Goal: Task Accomplishment & Management: Complete application form

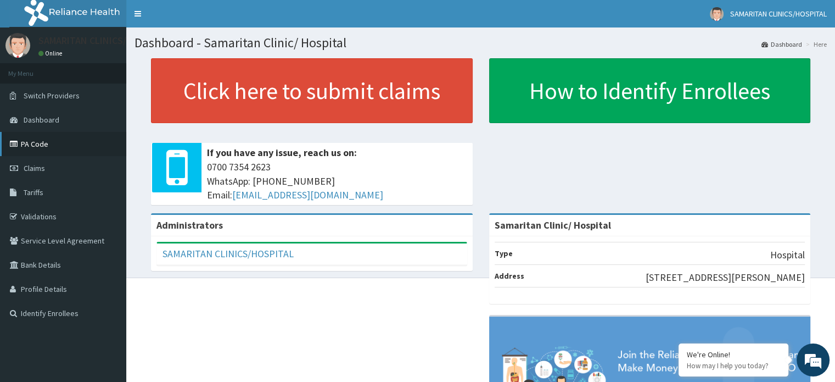
click at [32, 142] on link "PA Code" at bounding box center [63, 144] width 126 height 24
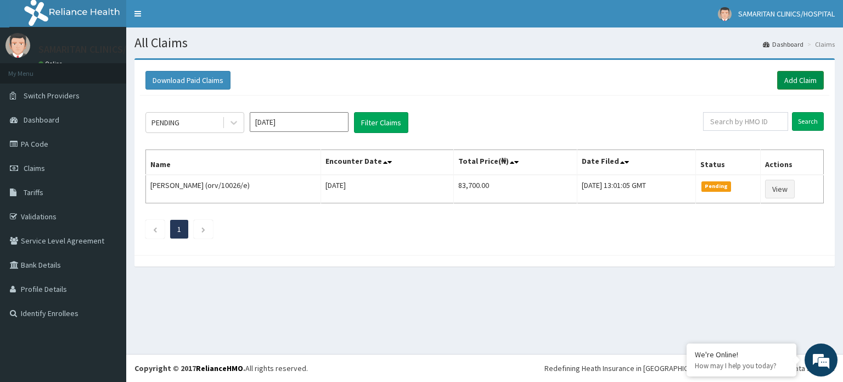
click at [791, 76] on link "Add Claim" at bounding box center [800, 80] width 47 height 19
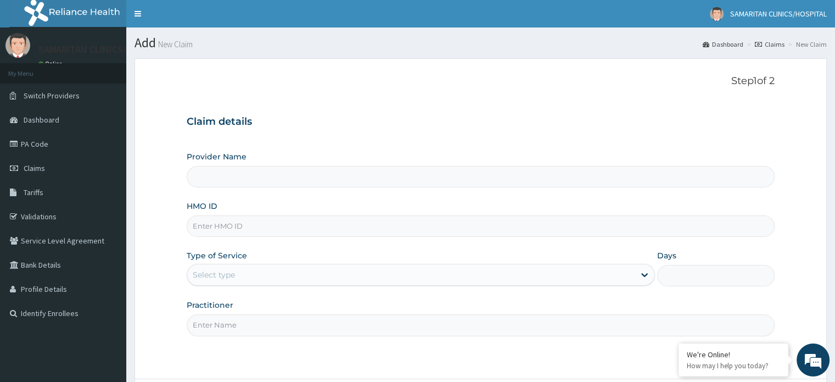
type input "Samaritan Clinic/ Hospital"
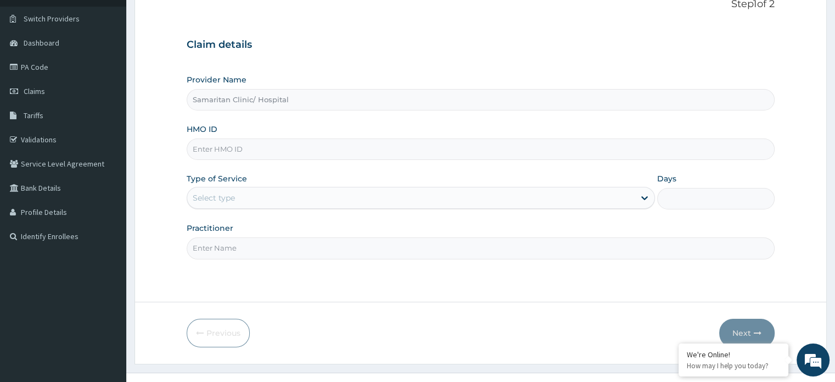
scroll to position [68, 0]
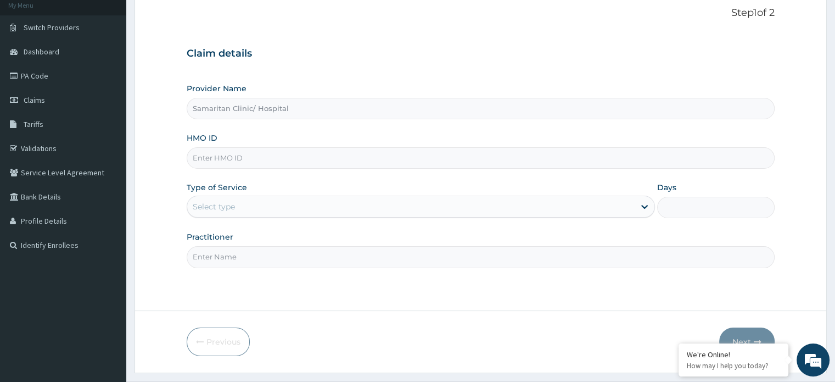
click at [608, 158] on input "HMO ID" at bounding box center [481, 157] width 588 height 21
type input "sfl/10099/d"
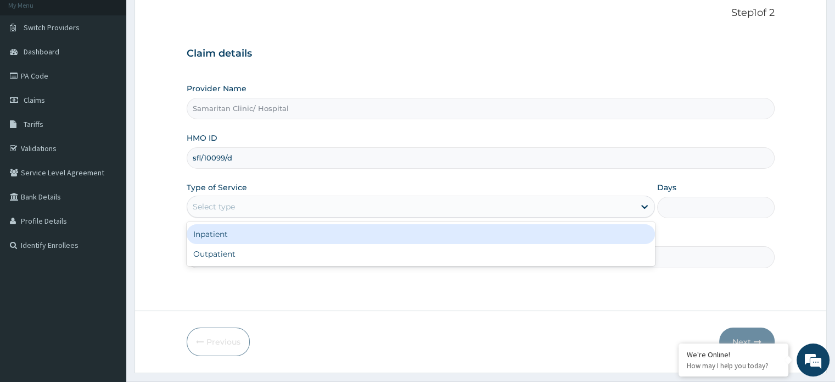
click at [510, 209] on div "Select type" at bounding box center [410, 207] width 447 height 18
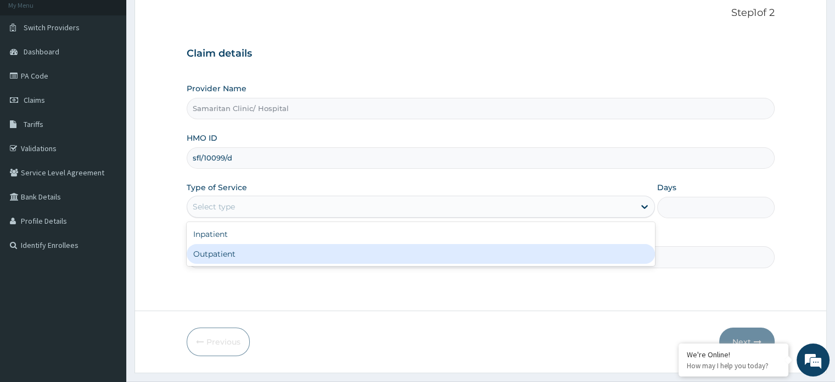
click at [463, 251] on div "Outpatient" at bounding box center [421, 254] width 468 height 20
type input "1"
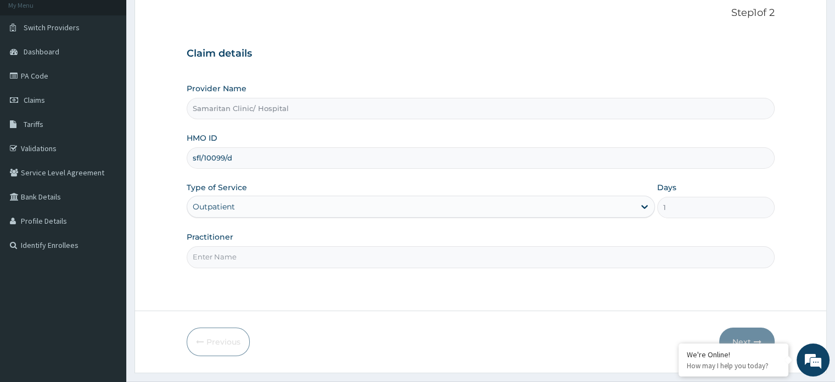
click at [521, 256] on input "Practitioner" at bounding box center [481, 256] width 588 height 21
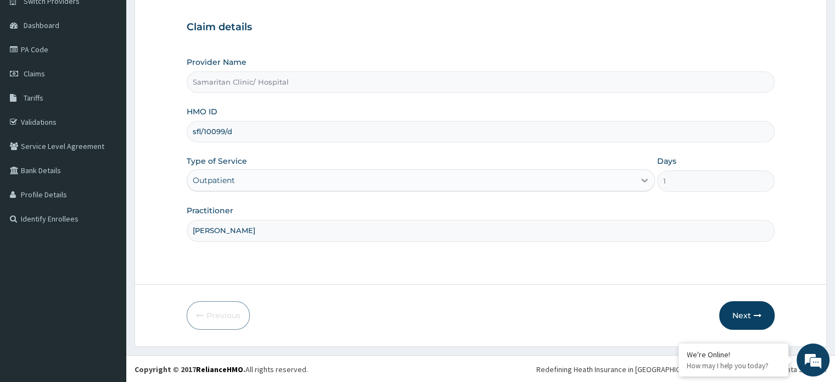
type input "Dr Ekpe"
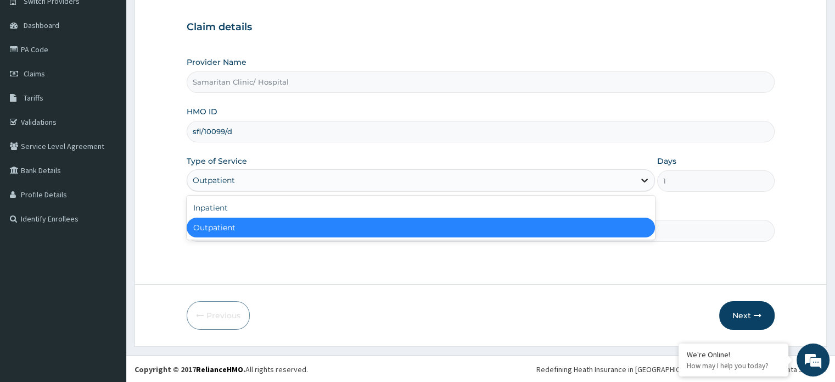
click at [644, 183] on icon at bounding box center [644, 180] width 11 height 11
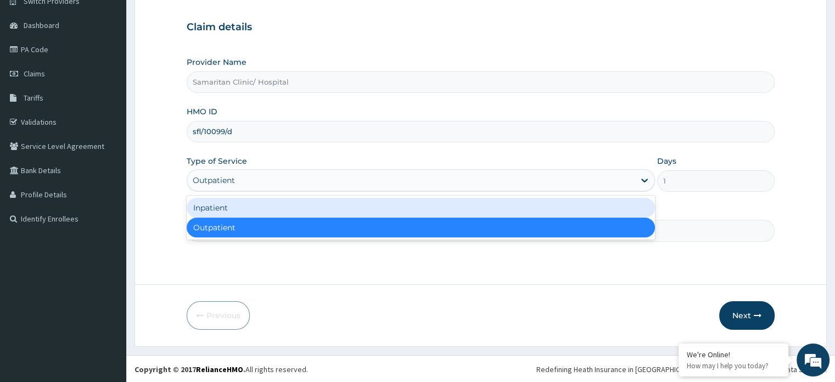
click at [540, 208] on div "Inpatient" at bounding box center [421, 208] width 468 height 20
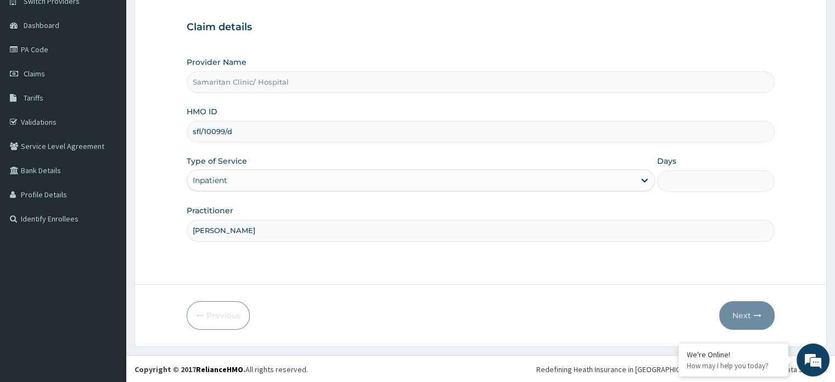
click at [698, 178] on input "Days" at bounding box center [715, 180] width 117 height 21
type input "3"
click at [740, 315] on button "Next" at bounding box center [746, 315] width 55 height 29
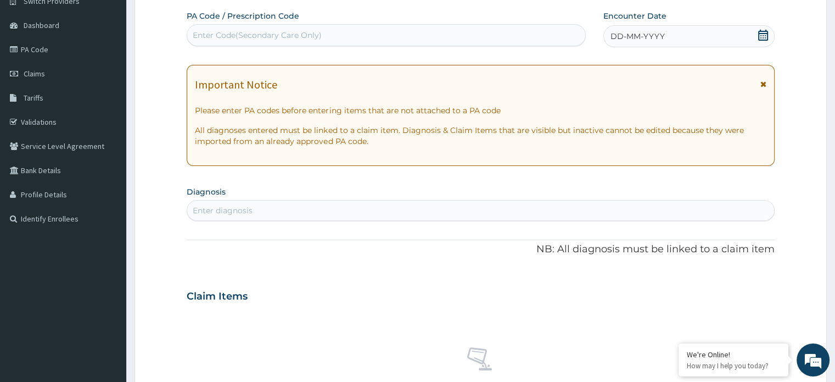
click at [529, 111] on p "Please enter PA codes before entering items that are not attached to a PA code" at bounding box center [480, 110] width 571 height 11
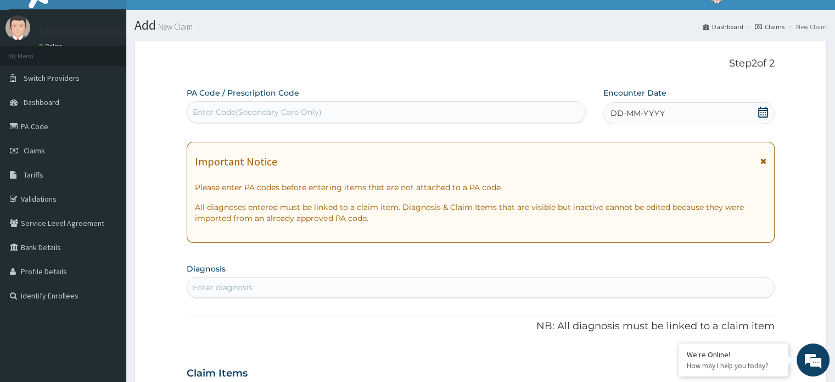
scroll to position [17, 0]
click at [455, 106] on div "Enter Code(Secondary Care Only)" at bounding box center [386, 113] width 398 height 18
click at [450, 111] on div "Enter Code(Secondary Care Only)" at bounding box center [386, 113] width 398 height 18
paste input "PA/C6EC90"
type input "PA/C6EC90"
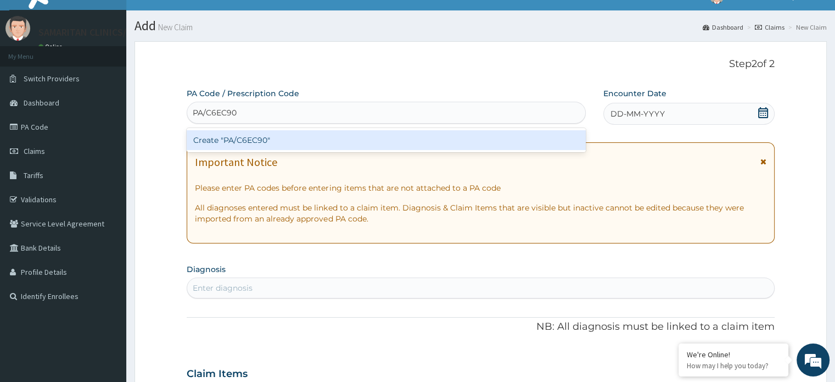
click at [270, 136] on div "Create "PA/C6EC90"" at bounding box center [386, 140] width 399 height 20
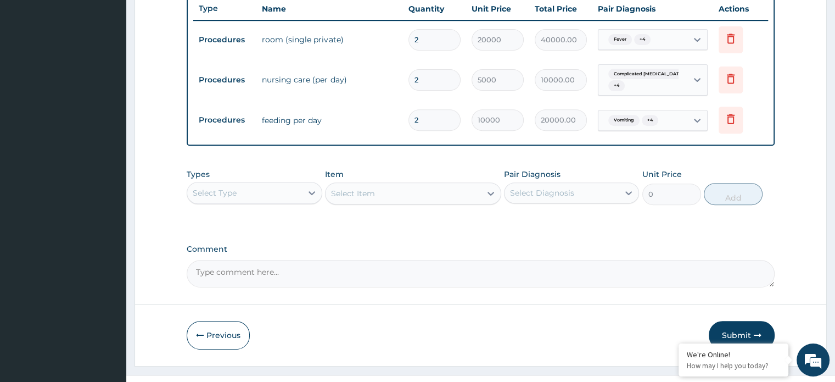
scroll to position [436, 0]
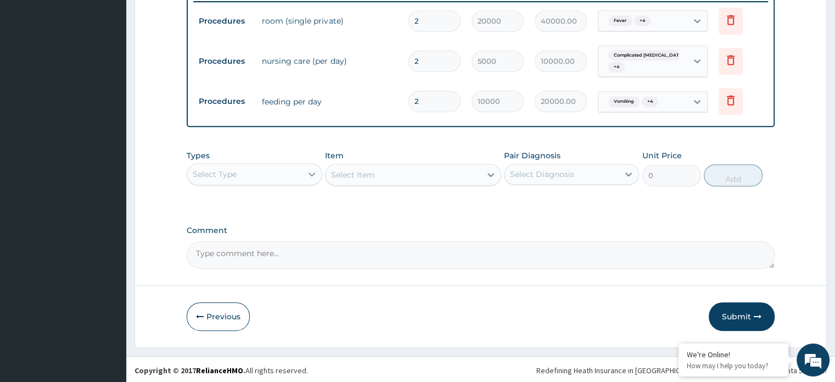
drag, startPoint x: 309, startPoint y: 185, endPoint x: 309, endPoint y: 170, distance: 14.8
click at [309, 170] on div "Types Select Type Item Select Item Pair Diagnosis Select Diagnosis Unit Price 0…" at bounding box center [481, 167] width 588 height 47
click at [309, 170] on icon at bounding box center [311, 174] width 11 height 11
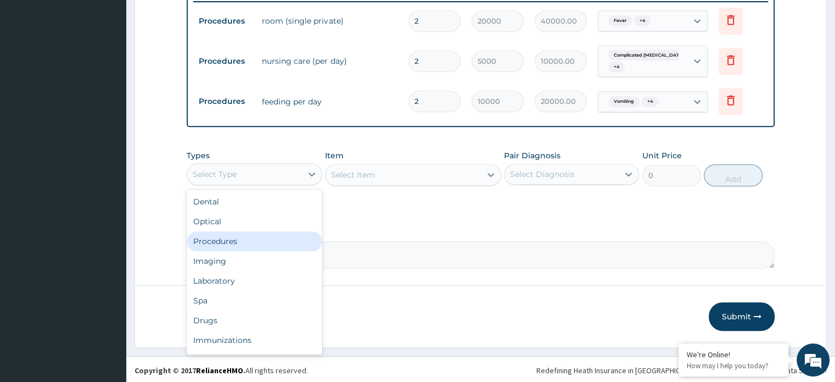
click at [269, 241] on div "Procedures" at bounding box center [254, 241] width 135 height 20
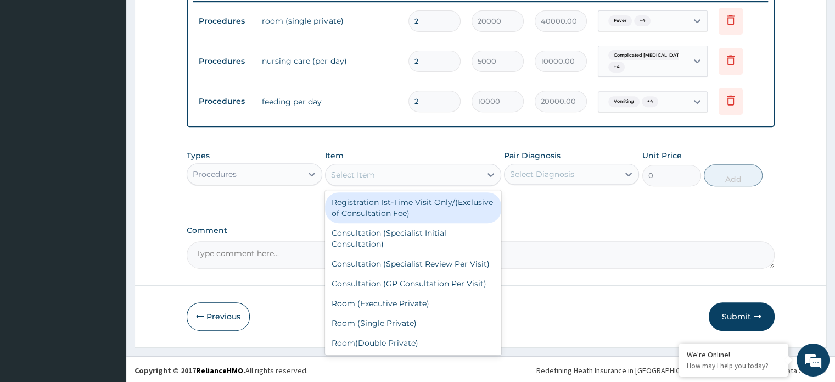
click at [364, 174] on div "Select Item" at bounding box center [353, 174] width 44 height 11
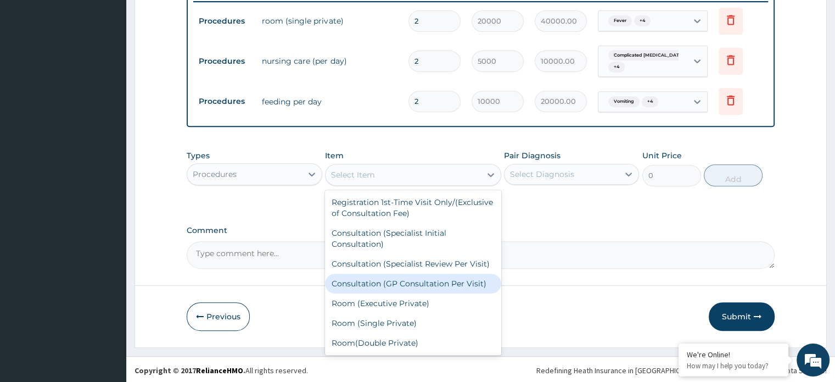
click at [381, 292] on div "Consultation (GP Consultation Per Visit)" at bounding box center [413, 283] width 176 height 20
type input "5000"
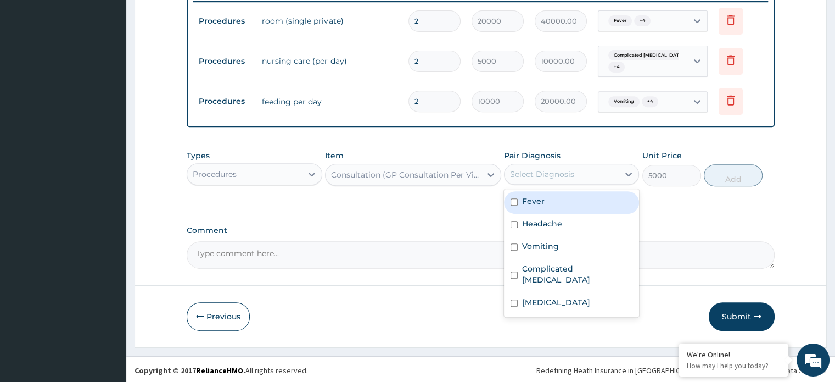
click at [600, 177] on div "Select Diagnosis" at bounding box center [562, 174] width 114 height 18
click at [516, 198] on input "checkbox" at bounding box center [514, 201] width 7 height 7
checkbox input "true"
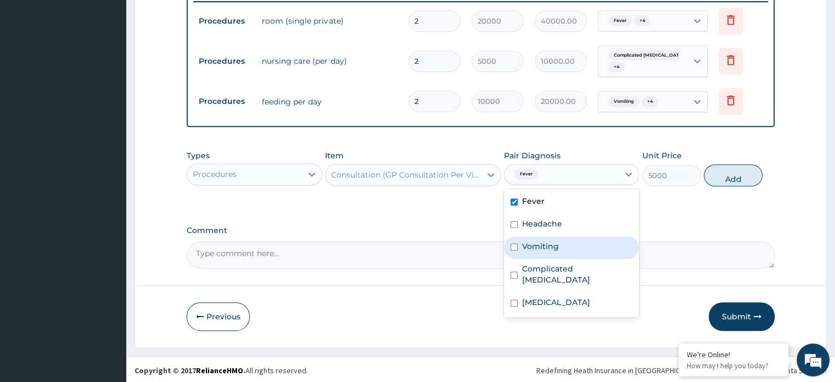
drag, startPoint x: 514, startPoint y: 220, endPoint x: 514, endPoint y: 244, distance: 24.7
click at [514, 244] on div "Fever Headache Vomiting Complicated malaria Sepsis" at bounding box center [571, 253] width 135 height 128
click at [514, 244] on input "checkbox" at bounding box center [514, 246] width 7 height 7
checkbox input "true"
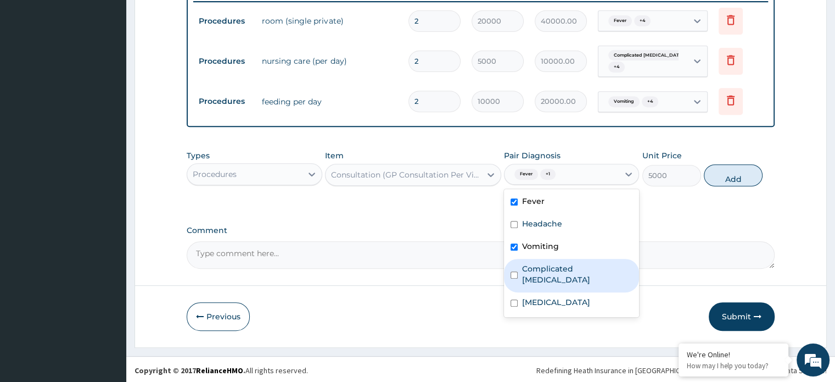
click at [514, 271] on input "checkbox" at bounding box center [514, 274] width 7 height 7
checkbox input "true"
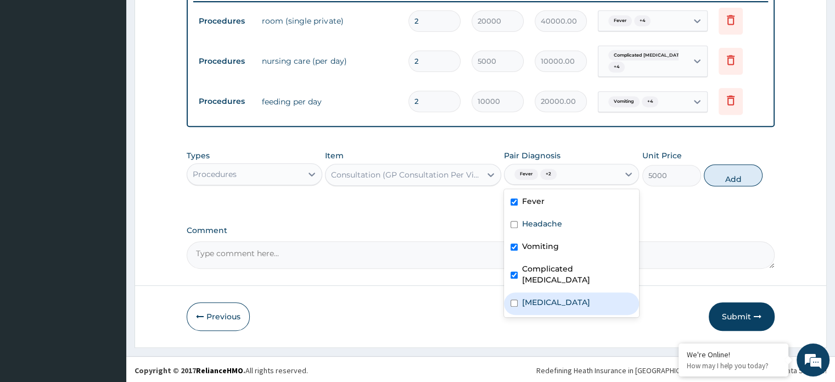
click at [514, 299] on input "checkbox" at bounding box center [514, 302] width 7 height 7
checkbox input "true"
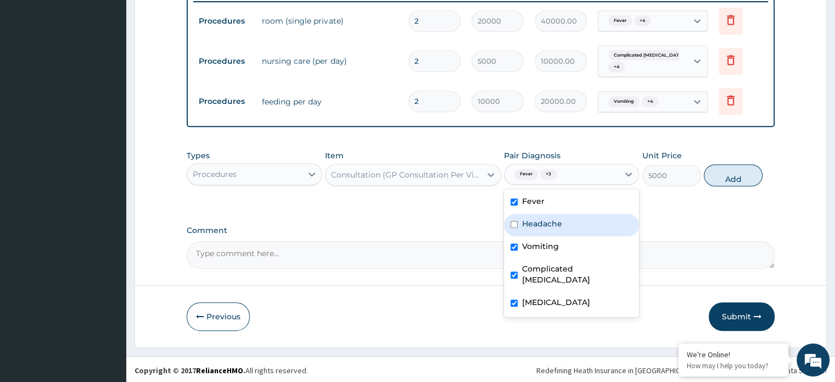
click at [513, 224] on input "checkbox" at bounding box center [514, 224] width 7 height 7
checkbox input "true"
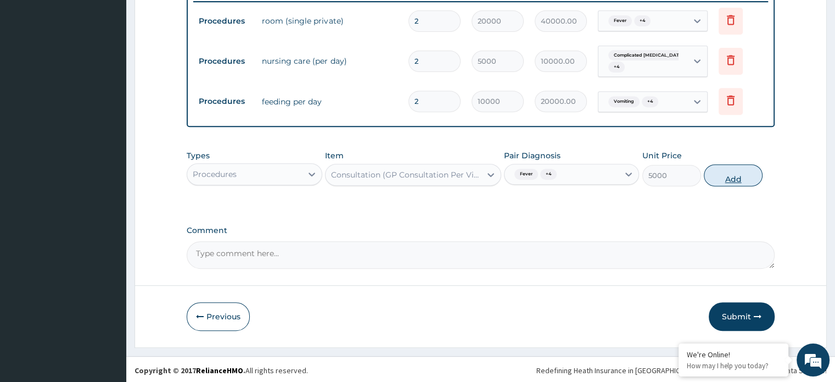
click at [731, 176] on button "Add" at bounding box center [733, 175] width 59 height 22
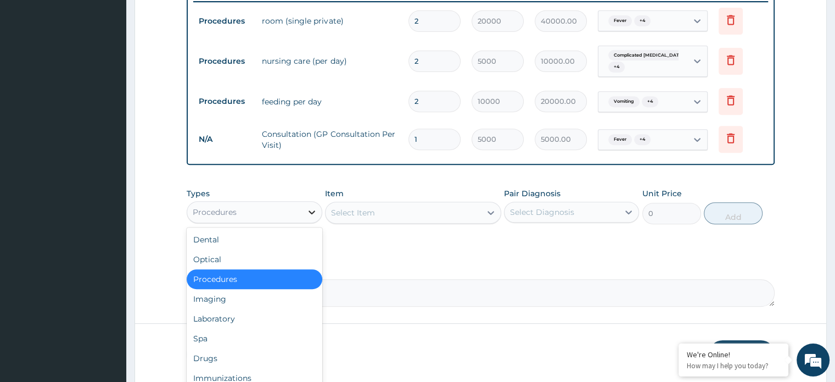
click at [312, 213] on icon at bounding box center [311, 211] width 11 height 11
click at [252, 323] on div "Laboratory" at bounding box center [254, 319] width 135 height 20
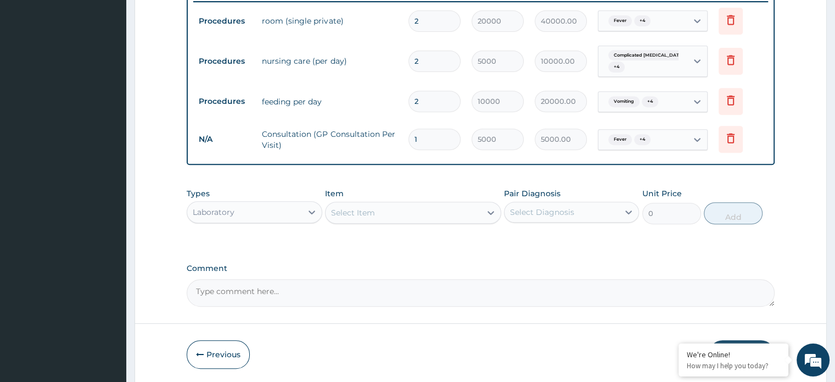
click at [379, 218] on div "Select Item" at bounding box center [403, 213] width 155 height 18
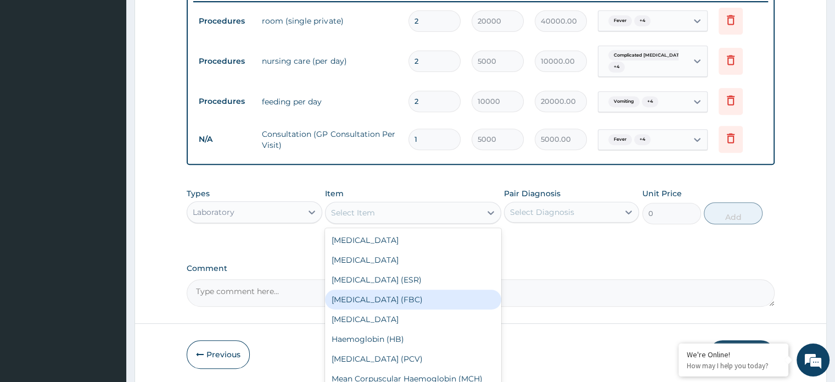
click at [365, 297] on div "Full Blood Count (FBC)" at bounding box center [413, 299] width 176 height 20
type input "7000"
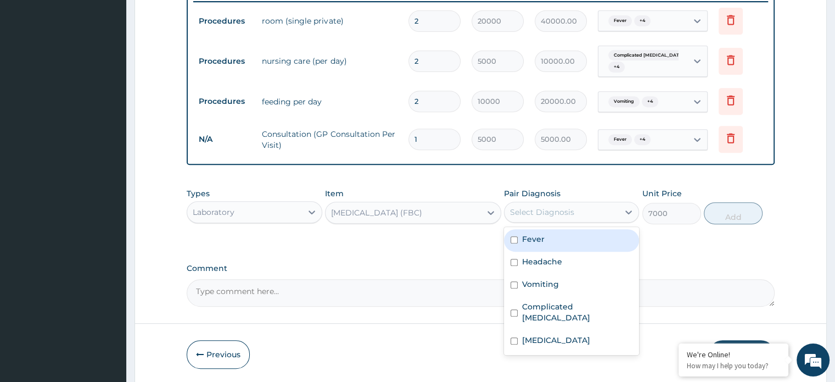
click at [548, 210] on div "Select Diagnosis" at bounding box center [542, 211] width 64 height 11
click at [513, 239] on input "checkbox" at bounding box center [514, 239] width 7 height 7
checkbox input "true"
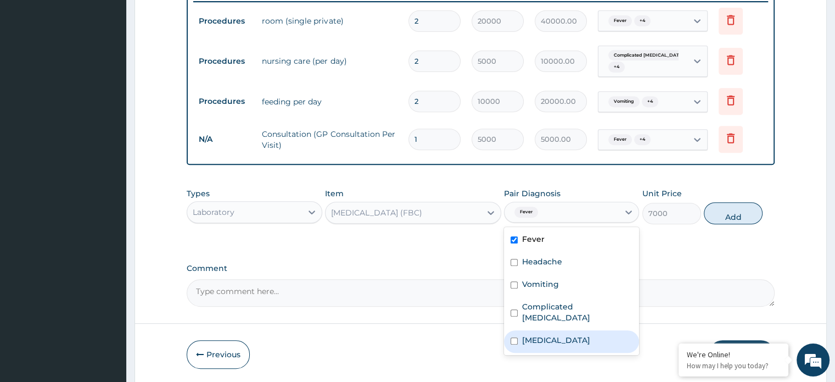
click at [518, 330] on div "Sepsis" at bounding box center [571, 341] width 135 height 23
checkbox input "true"
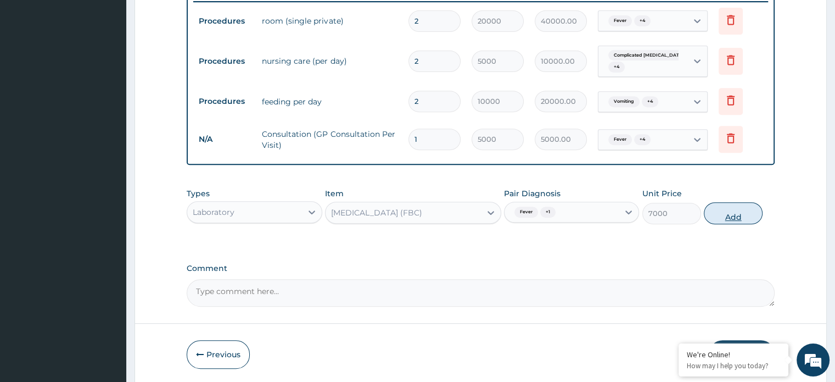
click at [719, 208] on button "Add" at bounding box center [733, 213] width 59 height 22
type input "0"
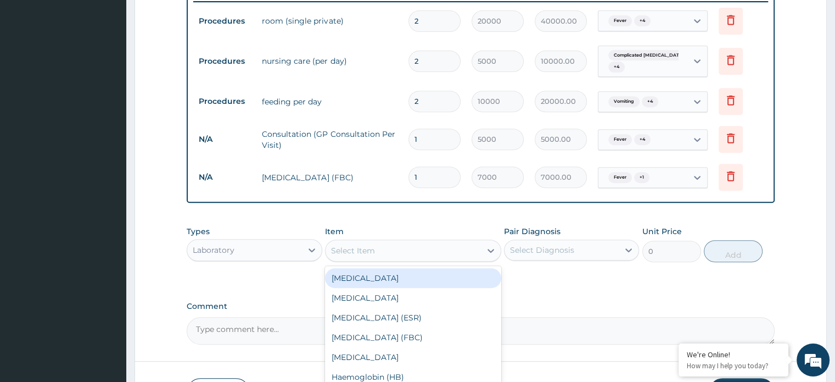
click at [422, 255] on div "Select Item" at bounding box center [403, 251] width 155 height 18
type input "mala"
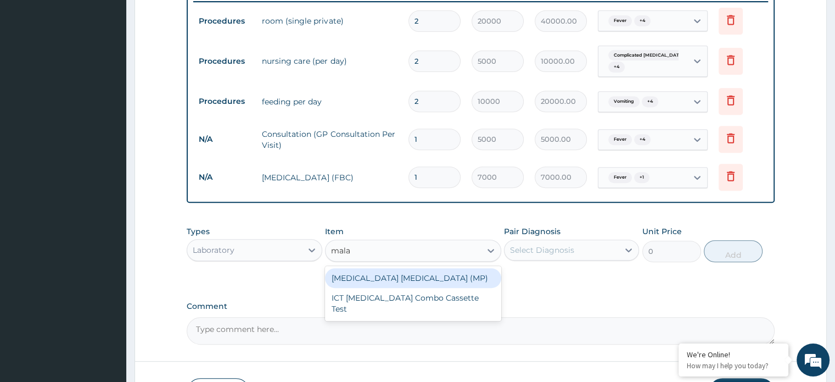
click at [409, 274] on div "Malaria Parasite (MP)" at bounding box center [413, 278] width 176 height 20
type input "3000"
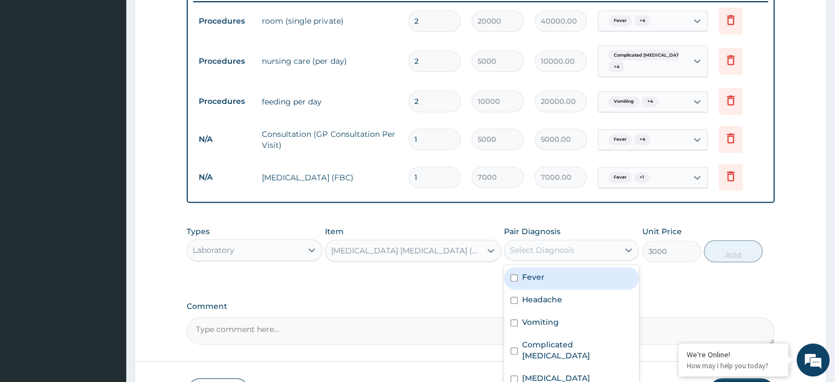
click at [562, 250] on div "Select Diagnosis" at bounding box center [542, 249] width 64 height 11
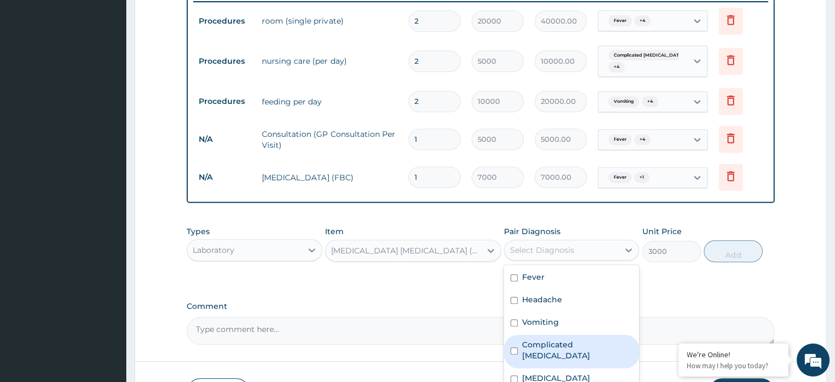
click at [514, 347] on input "checkbox" at bounding box center [514, 350] width 7 height 7
checkbox input "true"
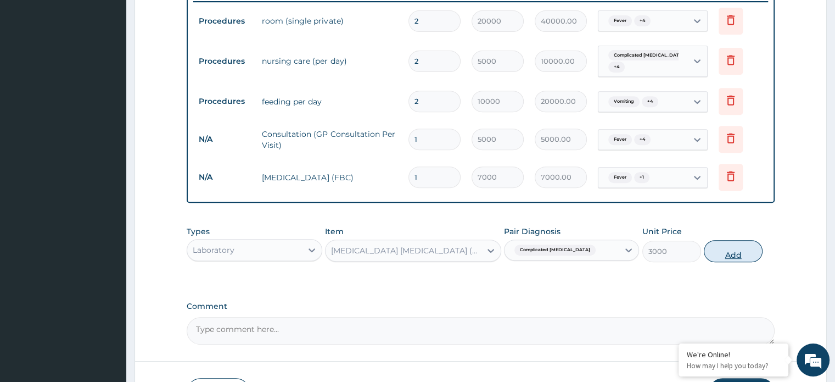
click at [729, 253] on button "Add" at bounding box center [733, 251] width 59 height 22
type input "0"
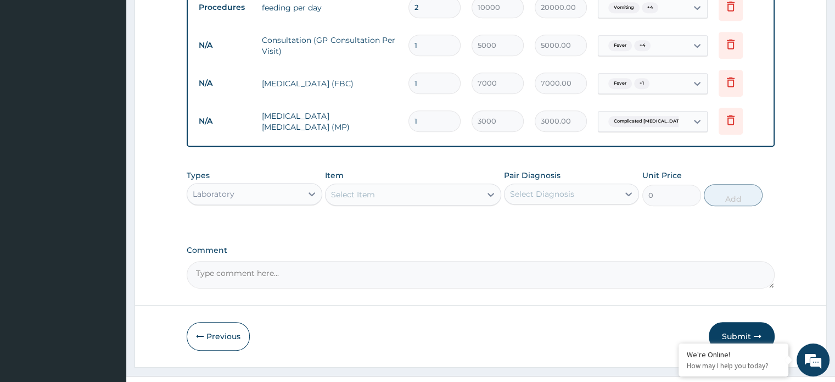
scroll to position [530, 0]
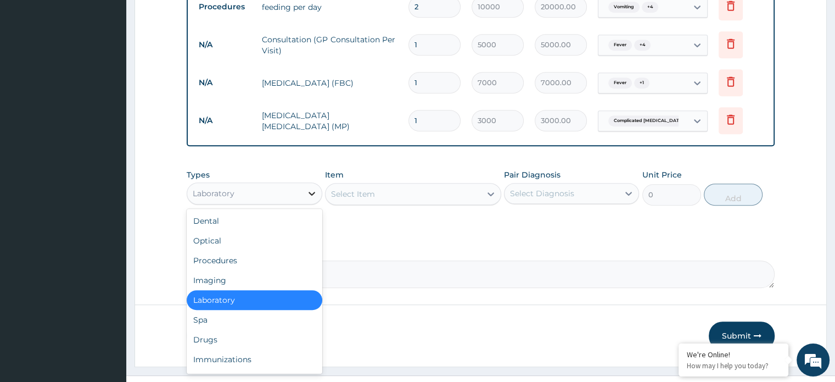
click at [307, 192] on icon at bounding box center [311, 193] width 11 height 11
click at [239, 339] on div "Drugs" at bounding box center [254, 339] width 135 height 20
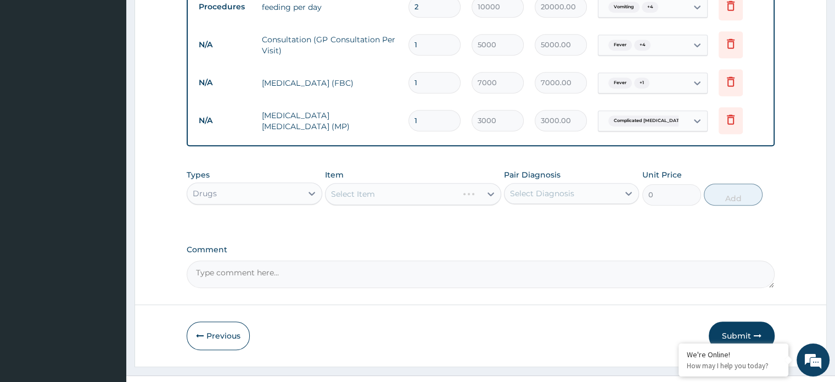
click at [490, 192] on div "Select Item" at bounding box center [413, 194] width 176 height 22
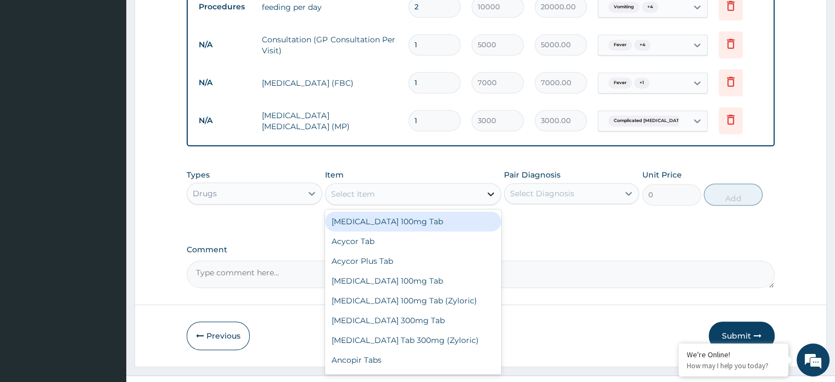
click at [485, 193] on div at bounding box center [491, 194] width 20 height 20
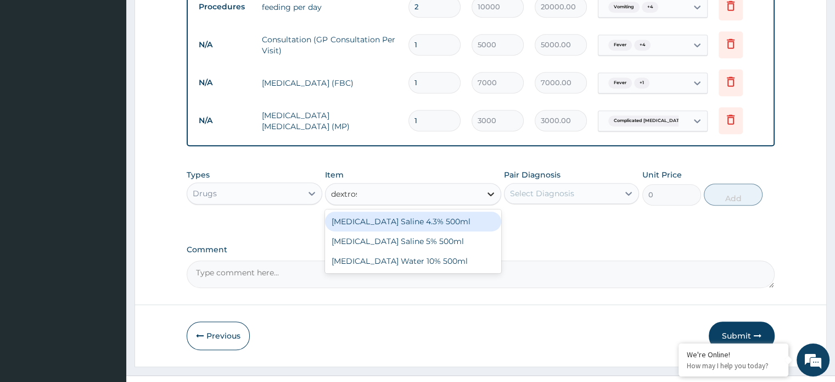
type input "dextrose"
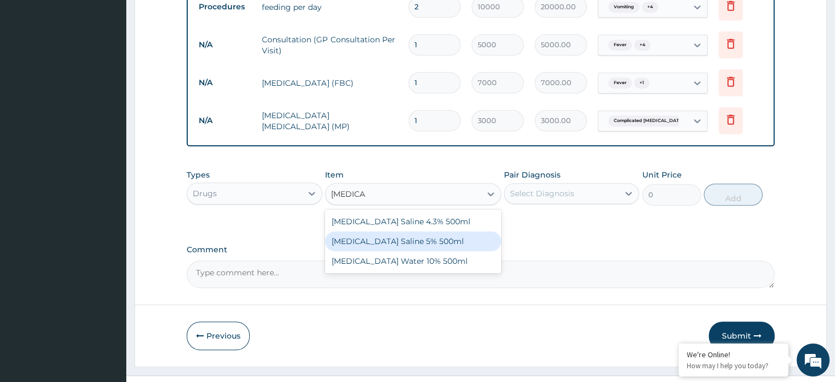
click at [444, 240] on div "Dextrose Saline 5% 500ml" at bounding box center [413, 241] width 176 height 20
type input "1500"
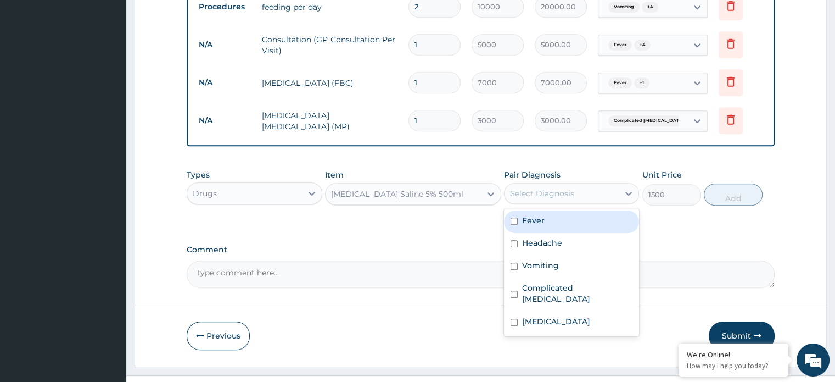
click at [523, 193] on div "Select Diagnosis" at bounding box center [542, 193] width 64 height 11
click at [514, 219] on input "checkbox" at bounding box center [514, 220] width 7 height 7
checkbox input "true"
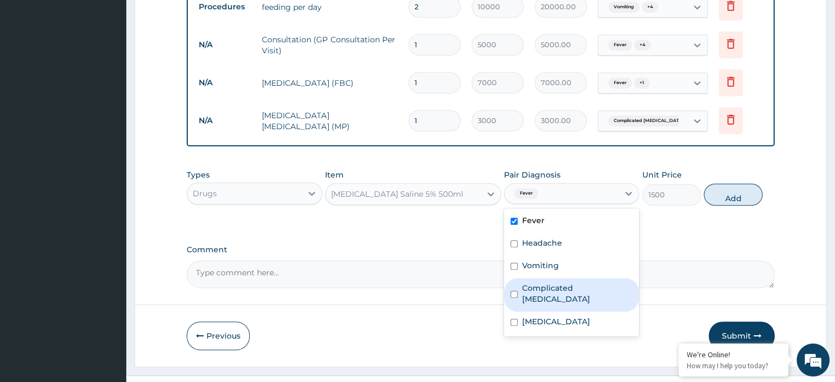
click at [517, 290] on input "checkbox" at bounding box center [514, 293] width 7 height 7
checkbox input "true"
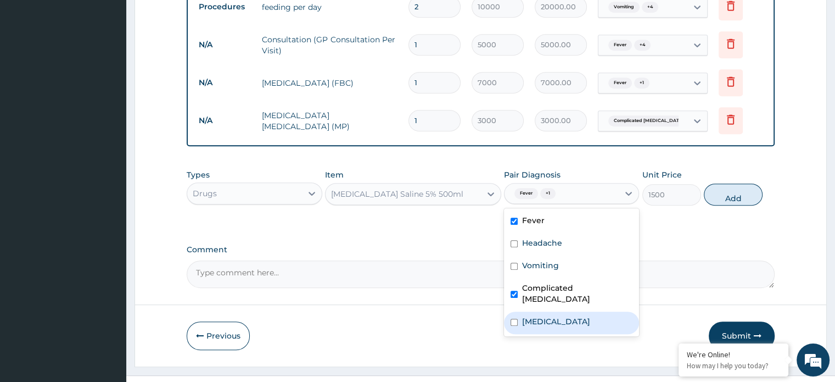
click at [520, 317] on div "Sepsis" at bounding box center [571, 322] width 135 height 23
checkbox input "true"
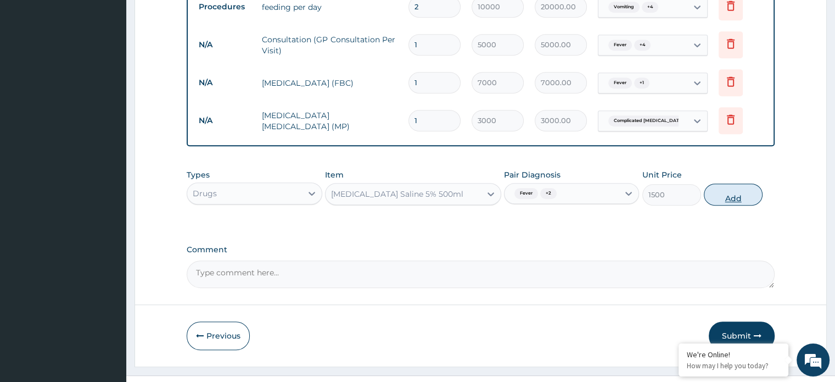
click at [725, 195] on button "Add" at bounding box center [733, 194] width 59 height 22
type input "0"
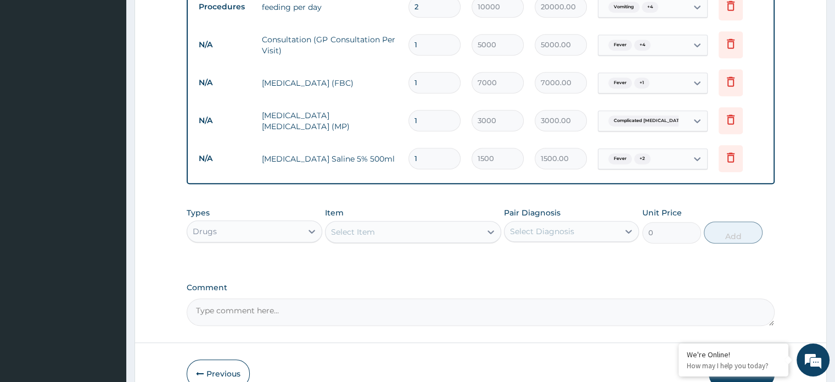
click at [440, 161] on input "1" at bounding box center [435, 158] width 52 height 21
type input "0.00"
type input "2"
type input "3000.00"
type input "2"
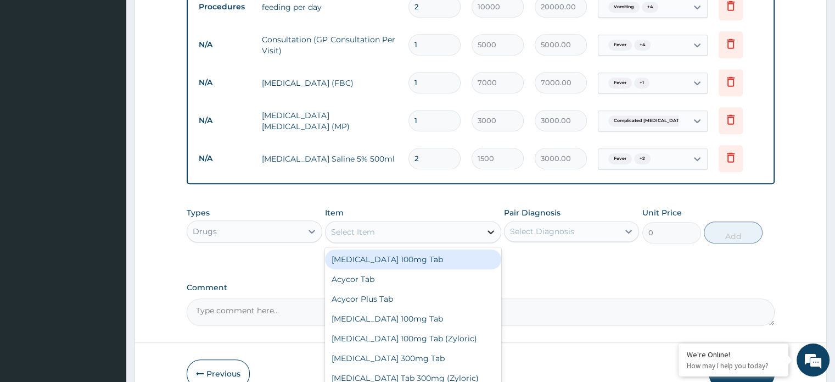
click at [486, 230] on icon at bounding box center [490, 231] width 11 height 11
type input "ringer"
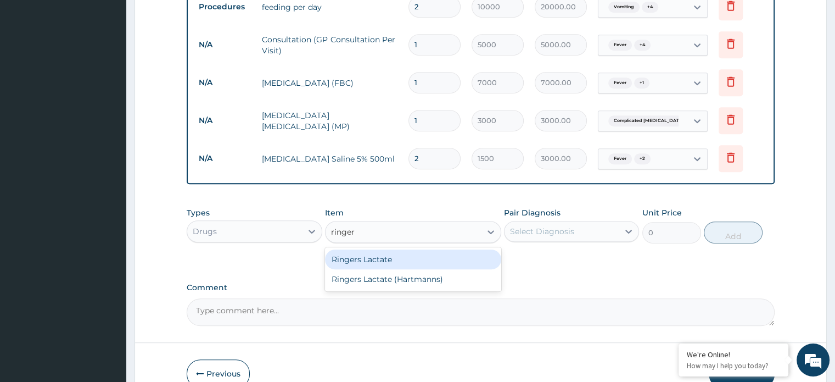
click at [447, 255] on div "Ringers Lactate" at bounding box center [413, 259] width 176 height 20
type input "2400"
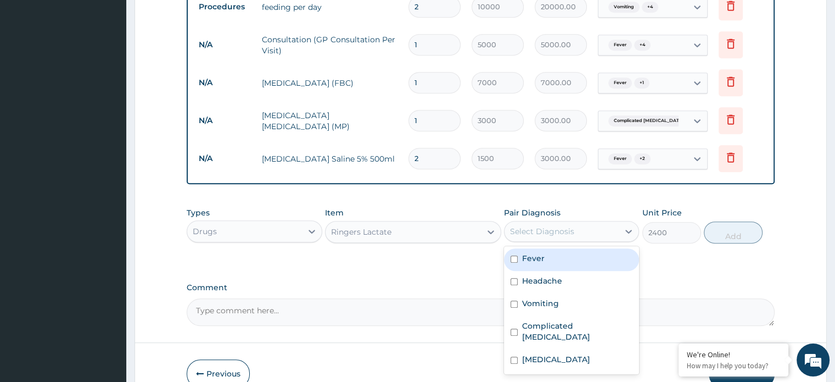
drag, startPoint x: 558, startPoint y: 228, endPoint x: 512, endPoint y: 258, distance: 54.8
click at [512, 242] on div "option Sepsis, selected. option Fever focused, 1 of 5. 5 results available. Use…" at bounding box center [571, 231] width 135 height 21
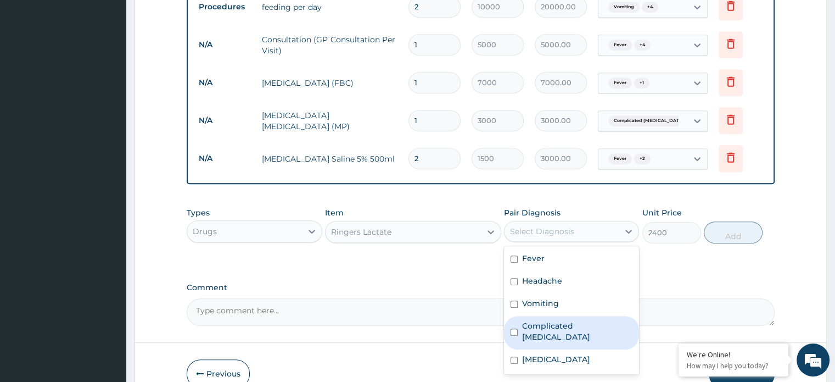
drag, startPoint x: 512, startPoint y: 258, endPoint x: 510, endPoint y: 329, distance: 71.4
click at [510, 329] on div "Fever Headache Vomiting Complicated malaria Sepsis" at bounding box center [571, 310] width 135 height 128
click at [510, 329] on div "Complicated malaria" at bounding box center [571, 332] width 135 height 33
checkbox input "true"
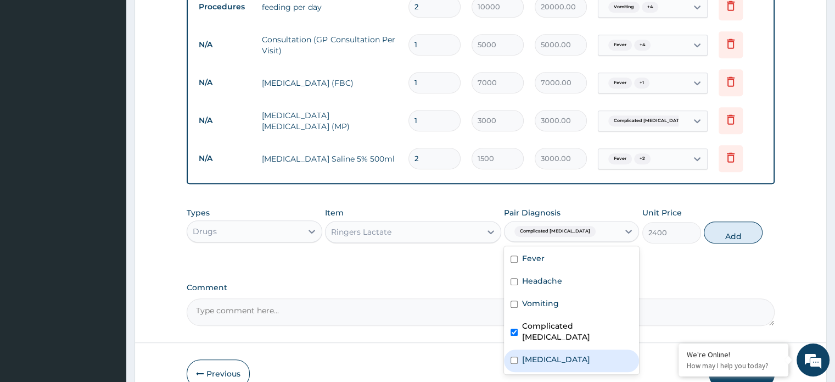
click at [514, 356] on input "checkbox" at bounding box center [514, 359] width 7 height 7
checkbox input "true"
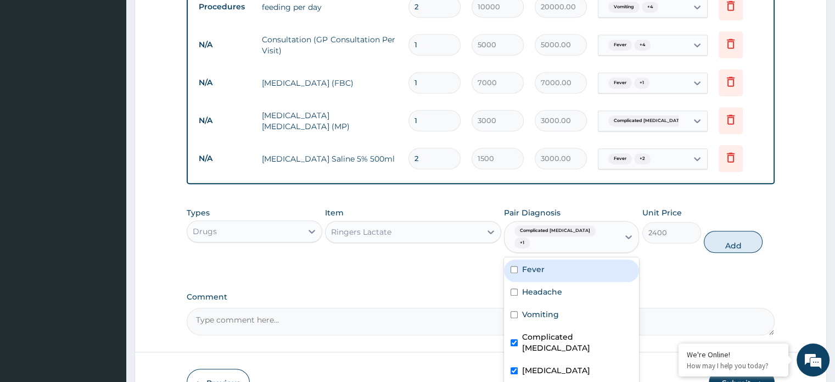
click at [513, 261] on div "Fever" at bounding box center [571, 270] width 135 height 23
checkbox input "true"
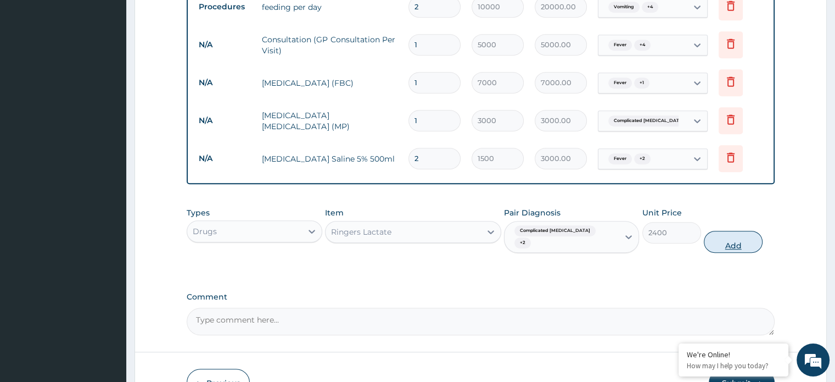
click at [720, 233] on button "Add" at bounding box center [733, 242] width 59 height 22
type input "0"
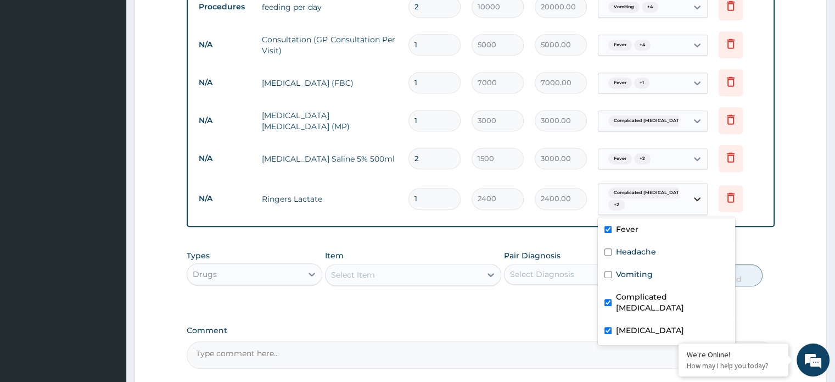
click at [696, 197] on icon at bounding box center [697, 199] width 7 height 4
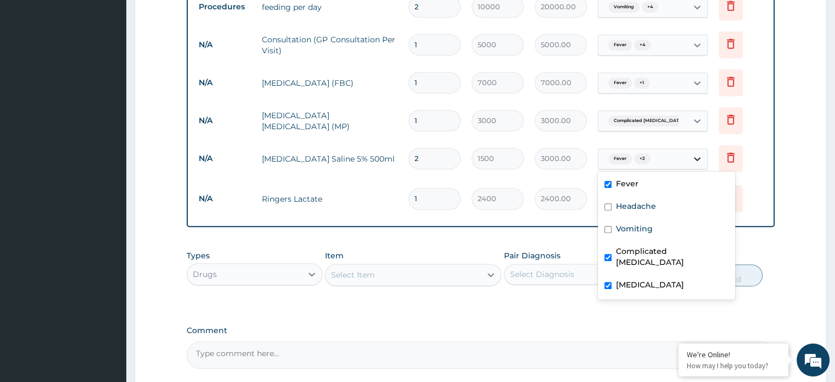
click at [696, 158] on icon at bounding box center [697, 158] width 11 height 11
click at [612, 182] on div "Fever" at bounding box center [666, 185] width 137 height 23
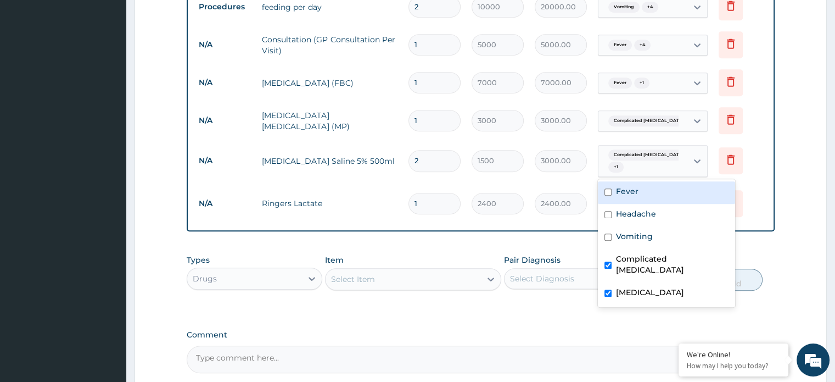
click at [608, 193] on input "checkbox" at bounding box center [608, 191] width 7 height 7
checkbox input "true"
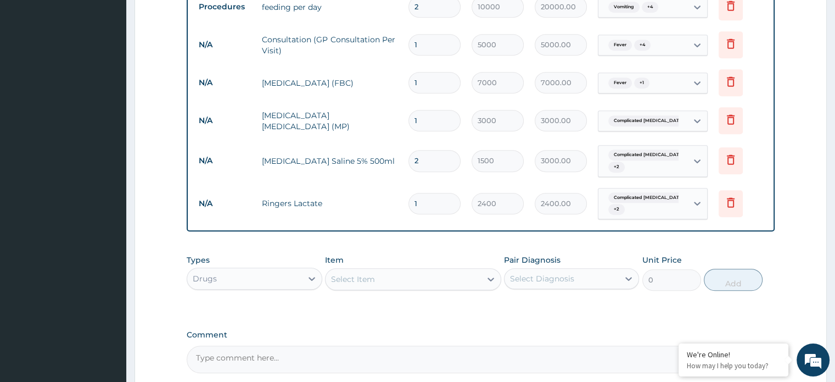
click at [423, 201] on input "1" at bounding box center [435, 203] width 52 height 21
type input "0.00"
type input "2"
type input "4800.00"
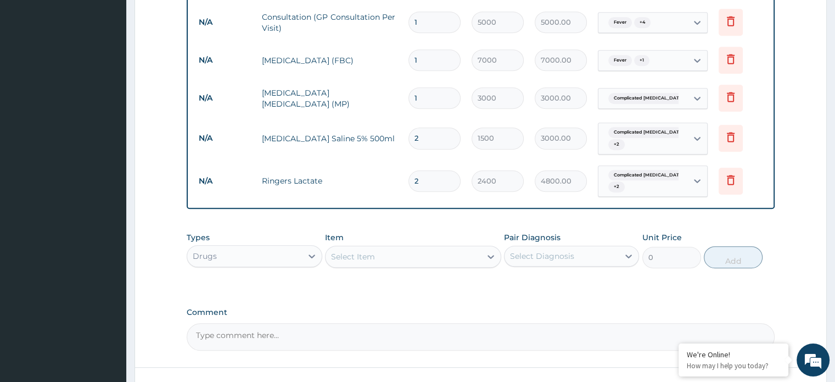
scroll to position [557, 0]
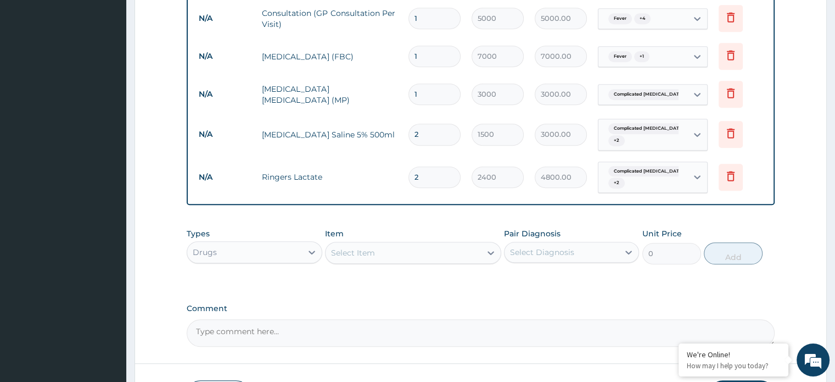
type input "2"
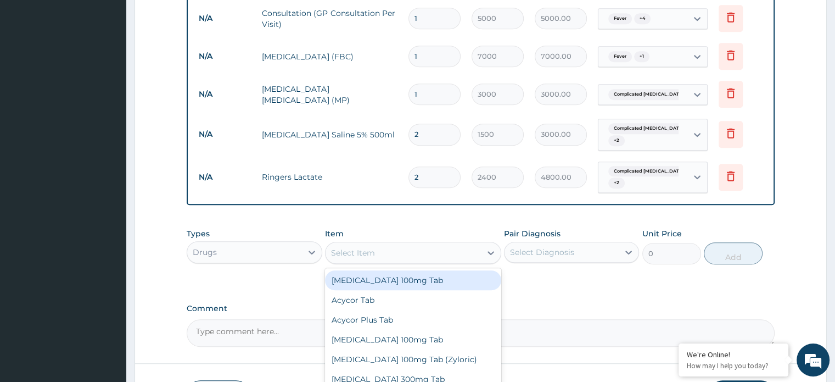
click at [344, 252] on div "Select Item" at bounding box center [353, 252] width 44 height 11
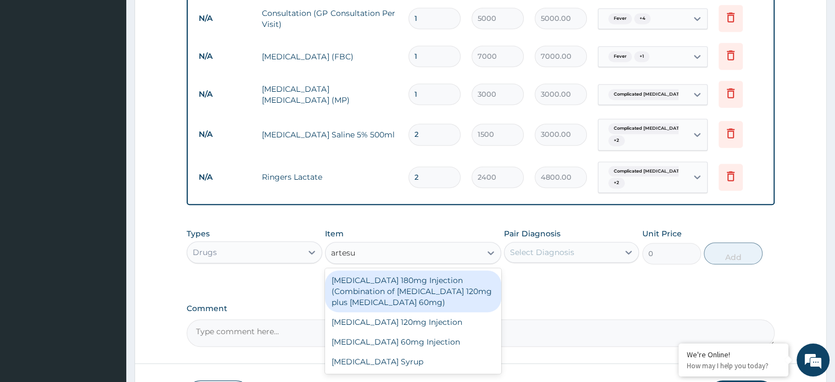
type input "artesun"
click at [347, 303] on div "Artesunate 180mg Injection (Combination of Artesunate 120mg plus Artesunate 60m…" at bounding box center [413, 291] width 176 height 42
type input "4000"
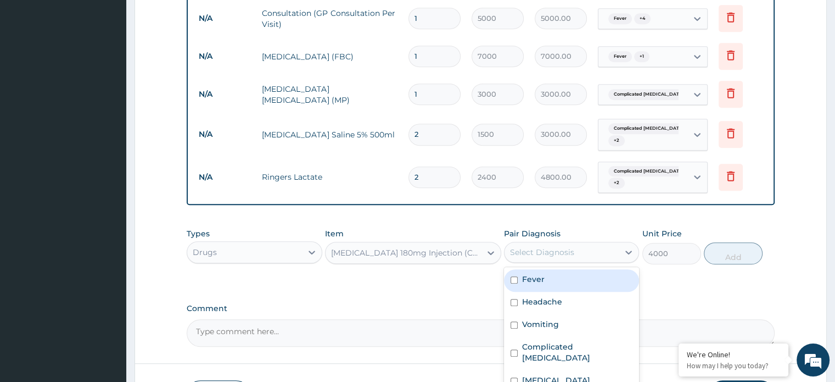
click at [536, 258] on div "Select Diagnosis" at bounding box center [562, 252] width 114 height 18
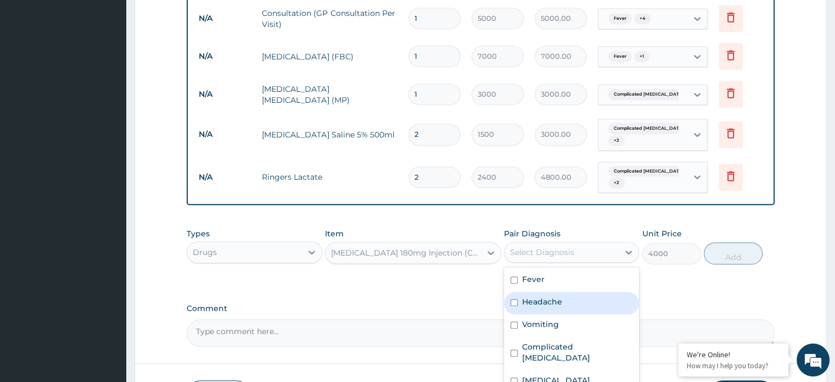
drag, startPoint x: 516, startPoint y: 346, endPoint x: 650, endPoint y: 276, distance: 151.3
click at [650, 276] on div "Types Drugs Item Artesunate 180mg Injection (Combination of Artesunate 120mg pl…" at bounding box center [481, 254] width 588 height 64
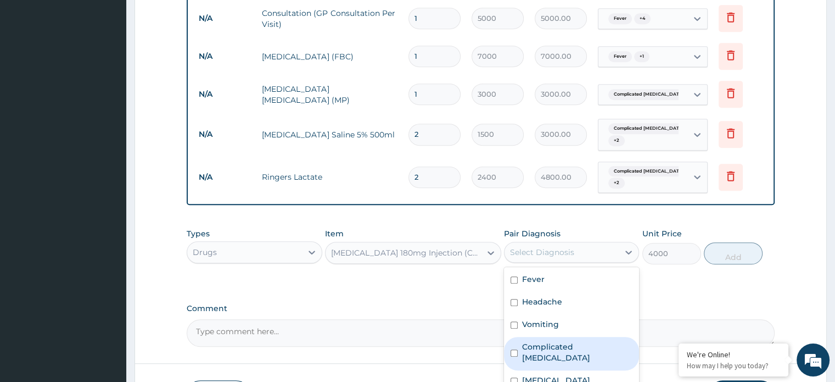
click at [516, 349] on input "checkbox" at bounding box center [514, 352] width 7 height 7
checkbox input "true"
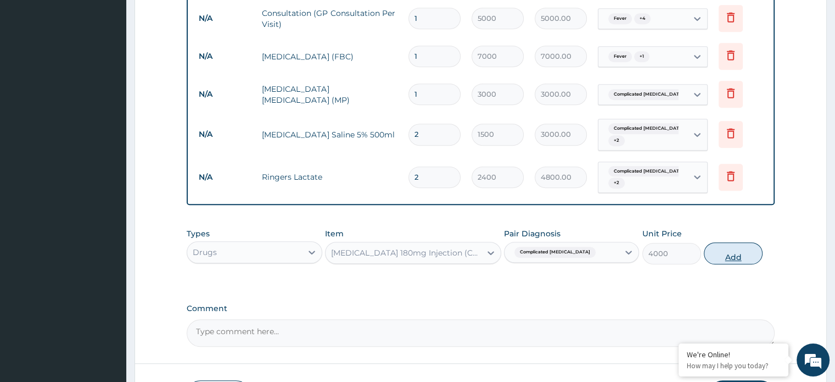
click at [730, 253] on button "Add" at bounding box center [733, 253] width 59 height 22
type input "0"
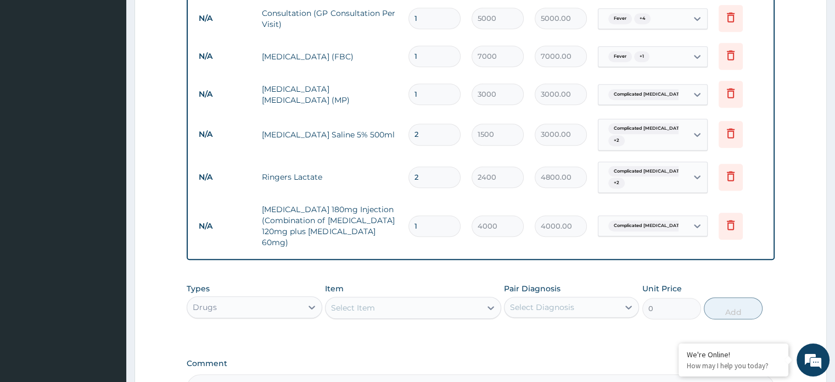
type input "0.00"
type input "4"
type input "16000.00"
type input "4"
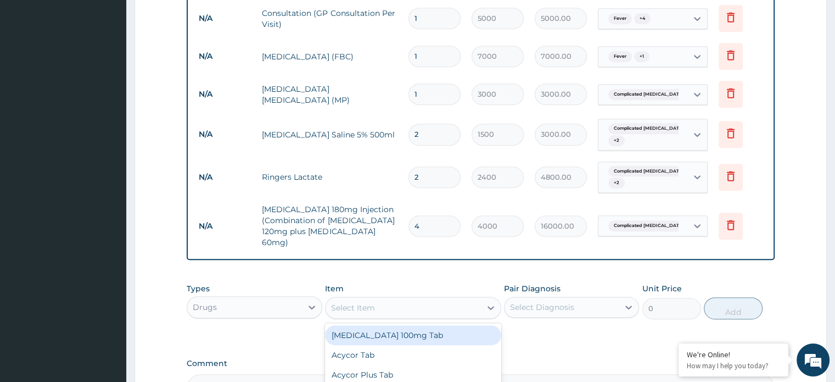
click at [359, 302] on div "Select Item" at bounding box center [353, 307] width 44 height 11
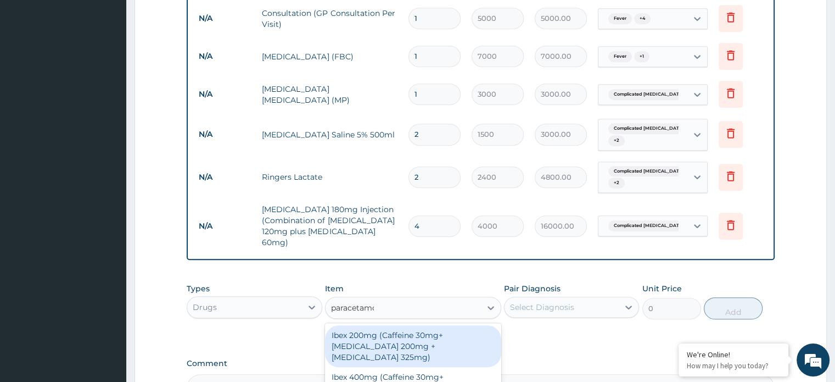
type input "paracetamol"
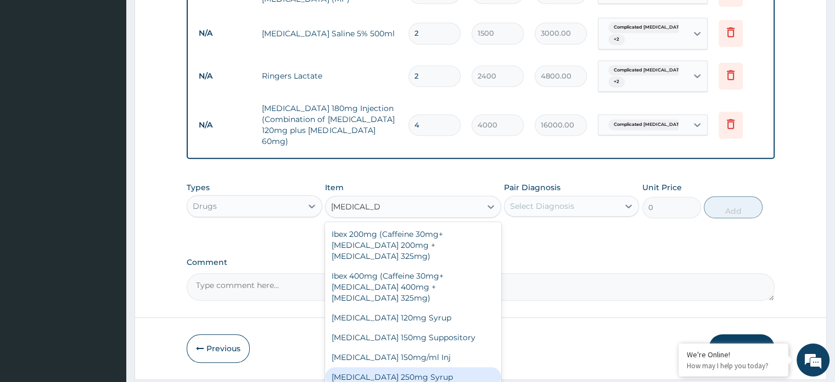
scroll to position [79, 0]
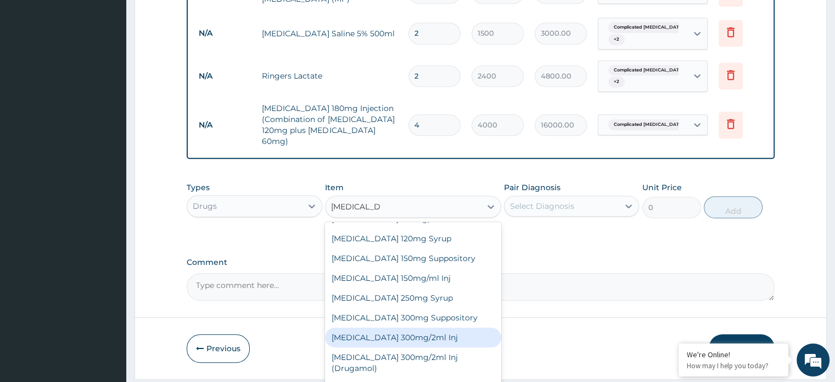
click at [423, 327] on div "Paracetamol 300mg/2ml Inj" at bounding box center [413, 337] width 176 height 20
type input "800"
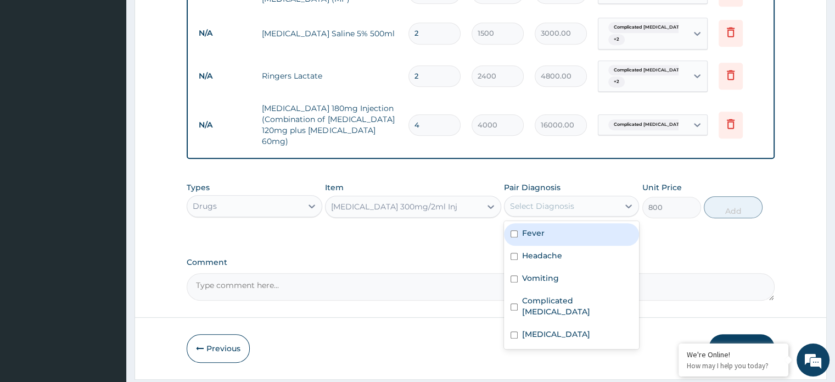
click at [532, 200] on div "Select Diagnosis" at bounding box center [542, 205] width 64 height 11
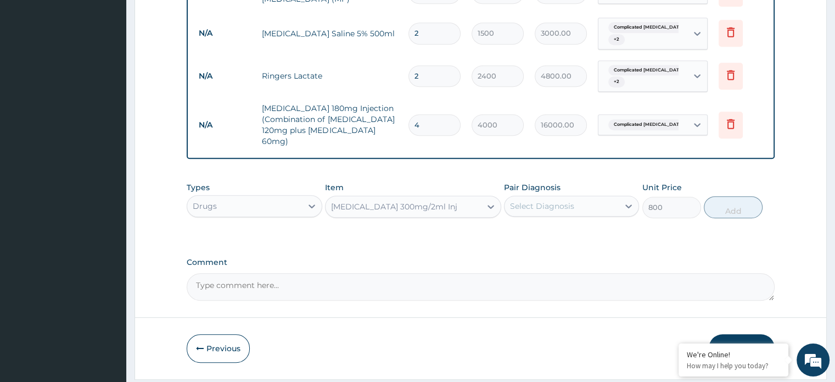
click at [532, 200] on div "Select Diagnosis" at bounding box center [542, 205] width 64 height 11
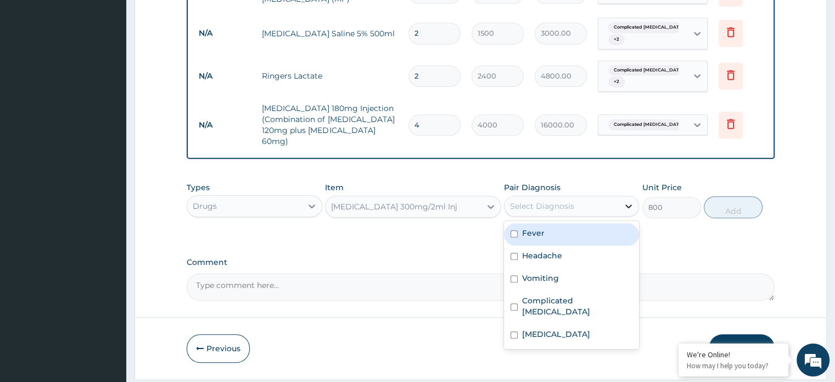
click at [630, 200] on icon at bounding box center [628, 205] width 11 height 11
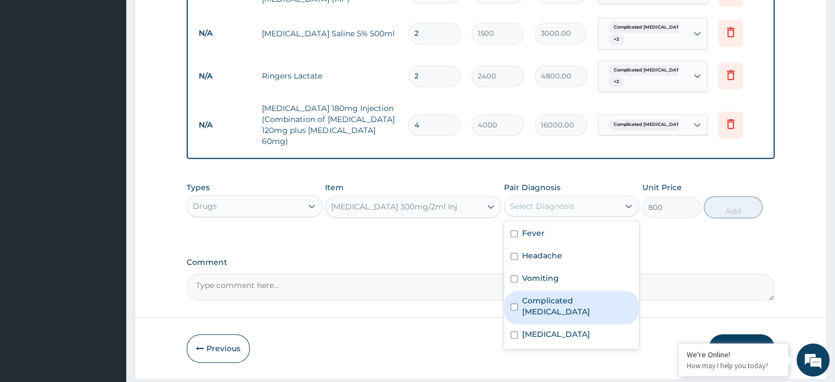
click at [514, 303] on input "checkbox" at bounding box center [514, 306] width 7 height 7
checkbox input "true"
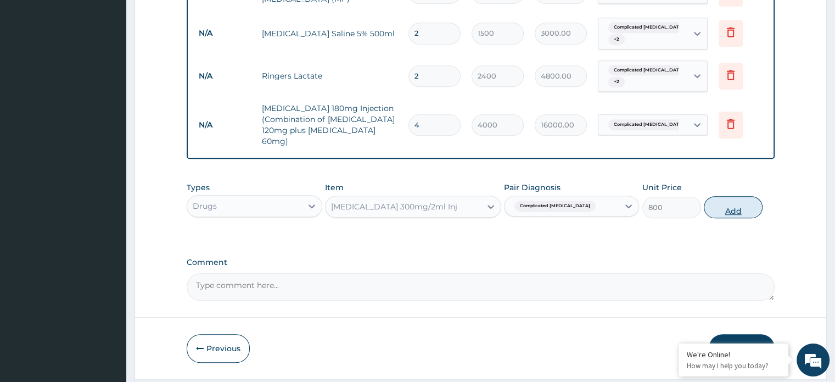
click at [728, 196] on button "Add" at bounding box center [733, 207] width 59 height 22
type input "0"
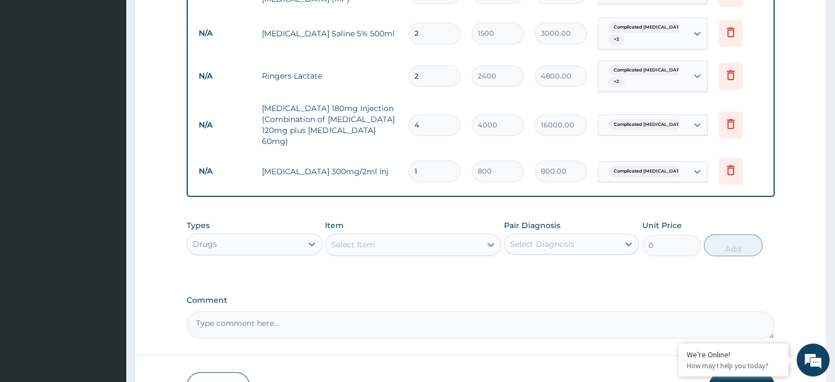
type input "0.00"
type input "5"
type input "4000.00"
type input "5"
click at [266, 316] on textarea "Comment" at bounding box center [481, 324] width 588 height 27
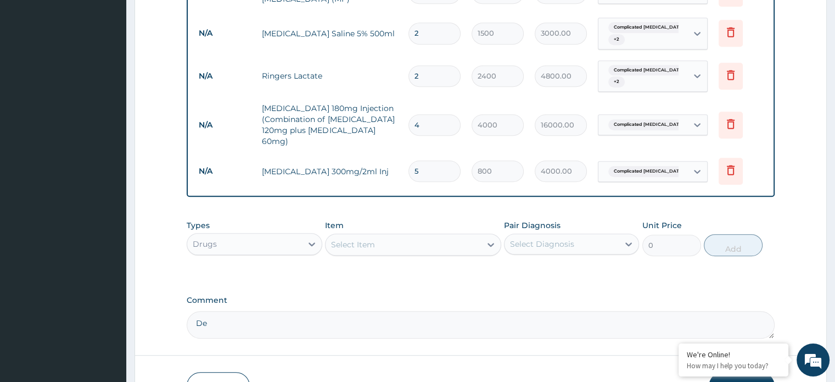
type textarea "D"
click at [556, 311] on textarea "5% Dextrose in Saline 500ml-- 1 liter(500mlx 2)*** Ringer's Lactate 500ml--1 Li…" at bounding box center [481, 324] width 588 height 27
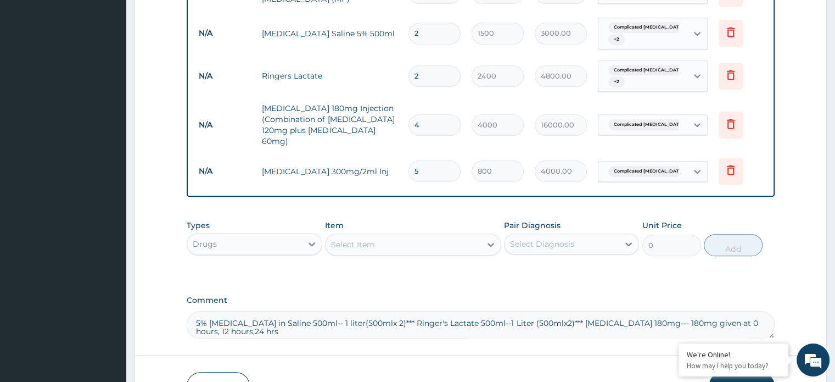
click at [714, 311] on textarea "5% Dextrose in Saline 500ml-- 1 liter(500mlx 2)*** Ringer's Lactate 500ml--1 Li…" at bounding box center [481, 324] width 588 height 27
click at [728, 311] on textarea "5% Dextrose in Saline 500ml-- 1 liter(500mlx 2)*** Ringer's Lactate 500ml--1 Li…" at bounding box center [481, 324] width 588 height 27
click at [211, 317] on textarea "5% Dextrose in Saline 500ml-- 1 liter(500mlx 2)*** Ringer's Lactate 500ml--1 Li…" at bounding box center [481, 324] width 588 height 27
click at [217, 318] on textarea "5% Dextrose in Saline 500ml-- 1 liter(500mlx 2)*** Ringer's Lactate 500ml--1 Li…" at bounding box center [481, 324] width 588 height 27
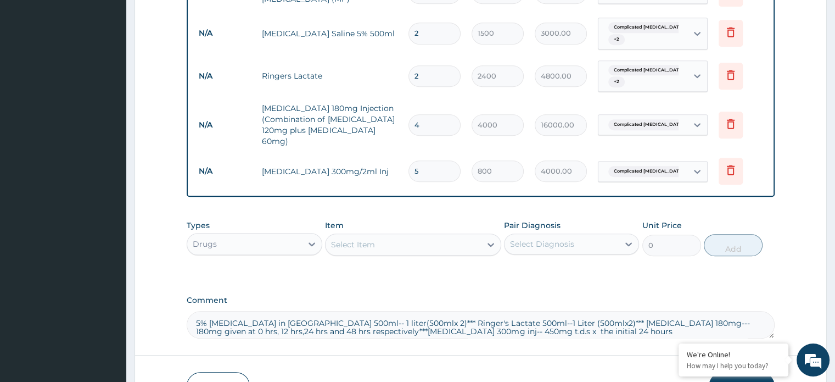
click at [460, 318] on textarea "5% Dextrose in Saline 500ml-- 1 liter(500mlx 2)*** Ringer's Lactate 500ml--1 Li…" at bounding box center [481, 324] width 588 height 27
click at [574, 320] on textarea "5% Dextrose in Saline 500ml-- 1 liter(500mlx 2)*** Ringer's Lactate 500ml--1 Li…" at bounding box center [481, 324] width 588 height 27
click at [435, 318] on textarea "5% Dextrose in Saline 500ml-- 1 liter(500mlx 2)*** Ringer's Lactate 500ml--1 Li…" at bounding box center [481, 324] width 588 height 27
click at [373, 317] on textarea "5% Dextrose in Saline 500ml-- 1 liter(500mlx 2)*** Ringer's Lactate 500ml--1 Li…" at bounding box center [481, 324] width 588 height 27
click at [430, 316] on textarea "5% Dextrose in Saline 500ml-- 1 liter(500mlx 2)*** Ringer's Lactate 500ml--1 Li…" at bounding box center [481, 324] width 588 height 27
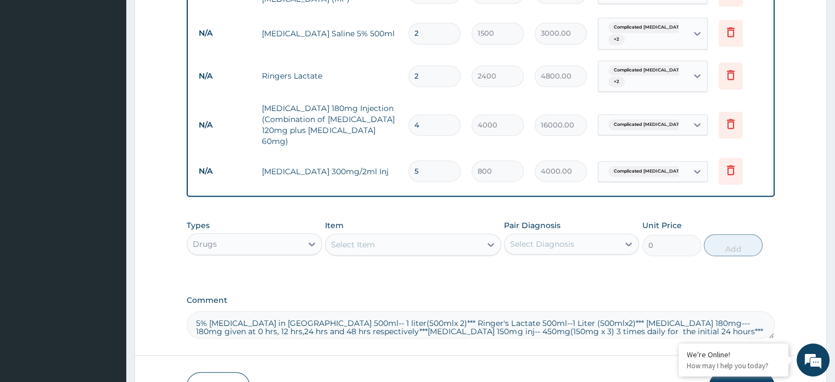
click at [635, 317] on textarea "5% Dextrose in Saline 500ml-- 1 liter(500mlx 2)*** Ringer's Lactate 500ml--1 Li…" at bounding box center [481, 324] width 588 height 27
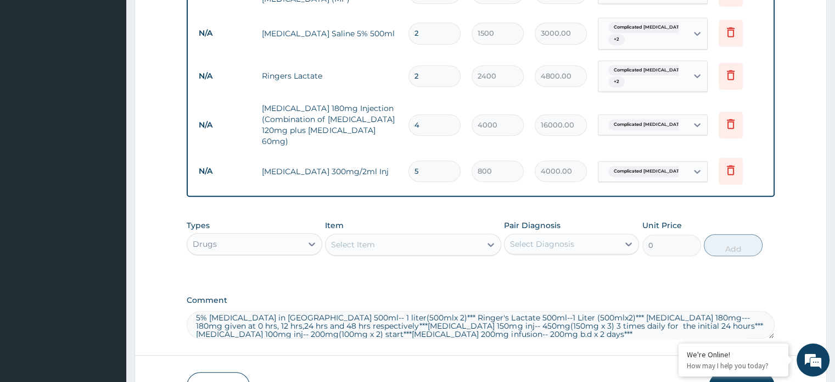
click at [303, 314] on textarea "5% Dextrose in Saline 500ml-- 1 liter(500mlx 2)*** Ringer's Lactate 500ml--1 Li…" at bounding box center [481, 324] width 588 height 27
click at [338, 321] on textarea "5% Dextrose in Saline 500ml-- 1 liter(500mlx 2)*** Ringer's Lactate 500ml--1 Li…" at bounding box center [481, 324] width 588 height 27
click at [334, 321] on textarea "5% Dextrose in Saline 500ml-- 1 liter(500mlx 2)*** Ringer's Lactate 500ml--1 Li…" at bounding box center [481, 324] width 588 height 27
click at [523, 323] on textarea "5% Dextrose in Saline 500ml-- 1 liter(500mlx 2)*** Ringer's Lactate 500ml--1 Li…" at bounding box center [481, 324] width 588 height 27
paste textarea "Ciprofloxacin 200mg infusion-- 200mg b.d x 2 days***"
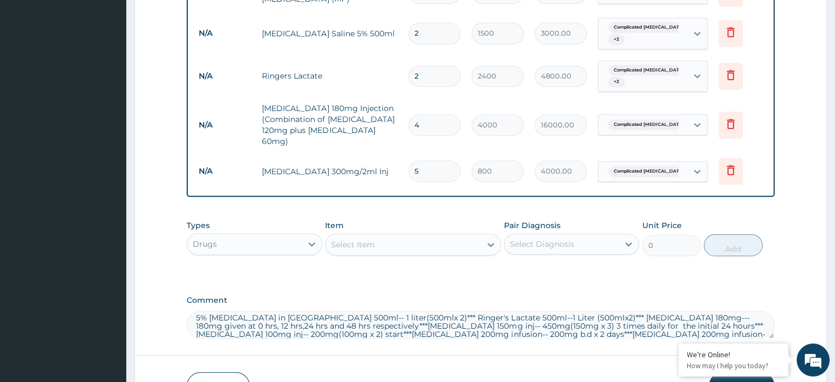
click at [555, 320] on textarea "5% Dextrose in Saline 500ml-- 1 liter(500mlx 2)*** Ringer's Lactate 500ml--1 Li…" at bounding box center [481, 324] width 588 height 27
click at [581, 317] on textarea "5% Dextrose in Saline 500ml-- 1 liter(500mlx 2)*** Ringer's Lactate 500ml--1 Li…" at bounding box center [481, 324] width 588 height 27
click at [650, 318] on textarea "5% Dextrose in Saline 500ml-- 1 liter(500mlx 2)*** Ringer's Lactate 500ml--1 Li…" at bounding box center [481, 324] width 588 height 27
click at [648, 316] on textarea "5% Dextrose in Saline 500ml-- 1 liter(500mlx 2)*** Ringer's Lactate 500ml--1 Li…" at bounding box center [481, 324] width 588 height 27
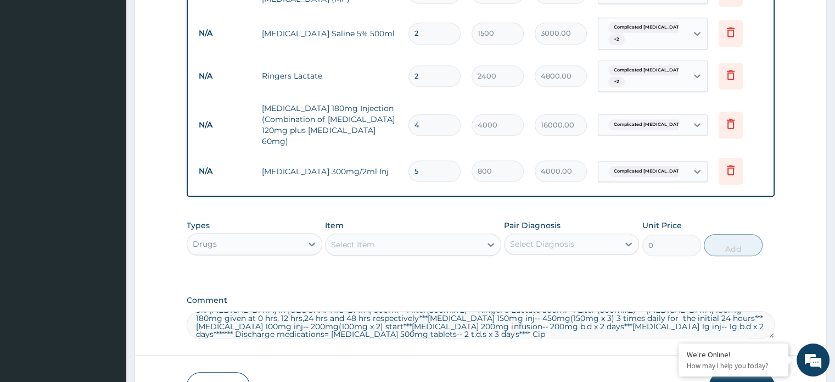
click at [740, 311] on textarea "5% Dextrose in Saline 500ml-- 1 liter(500mlx 2)*** Ringer's Lactate 500ml--1 Li…" at bounding box center [481, 324] width 588 height 27
click at [391, 318] on textarea "5% Dextrose in Saline 500ml-- 1 liter(500mlx 2)*** Ringer's Lactate 500ml--1 Li…" at bounding box center [481, 324] width 588 height 27
type textarea "5% Dextrose in Saline 500ml-- 1 liter(500mlx 2)*** Ringer's Lactate 500ml--1 Li…"
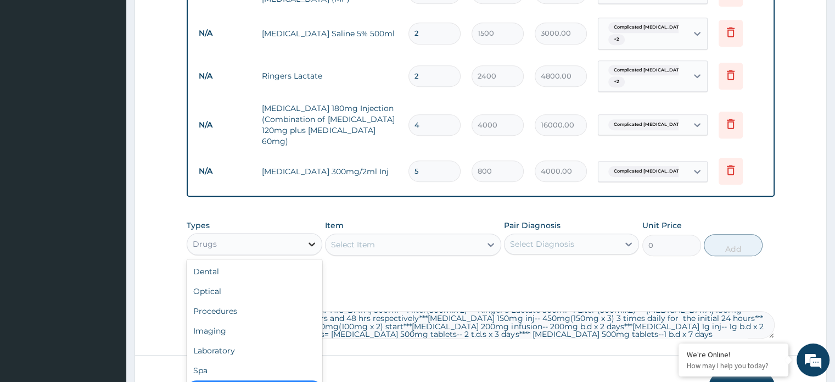
click at [311, 238] on icon at bounding box center [311, 243] width 11 height 11
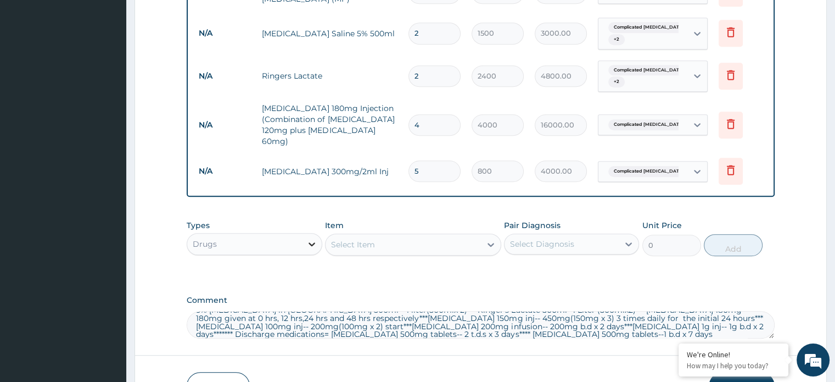
click at [311, 238] on icon at bounding box center [311, 243] width 11 height 11
click at [731, 163] on icon at bounding box center [730, 169] width 13 height 13
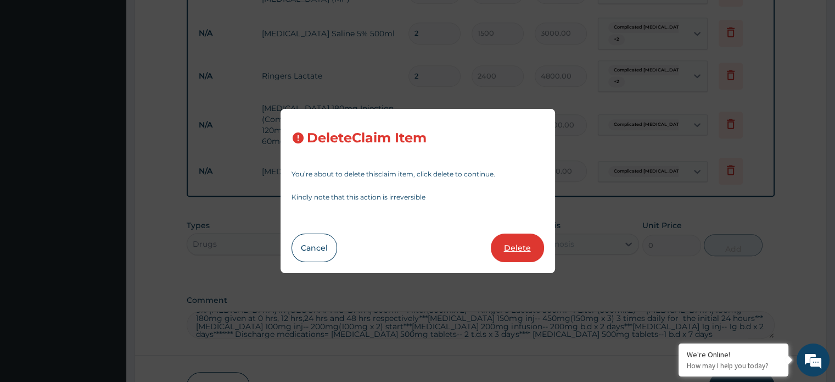
click at [511, 246] on button "Delete" at bounding box center [517, 247] width 53 height 29
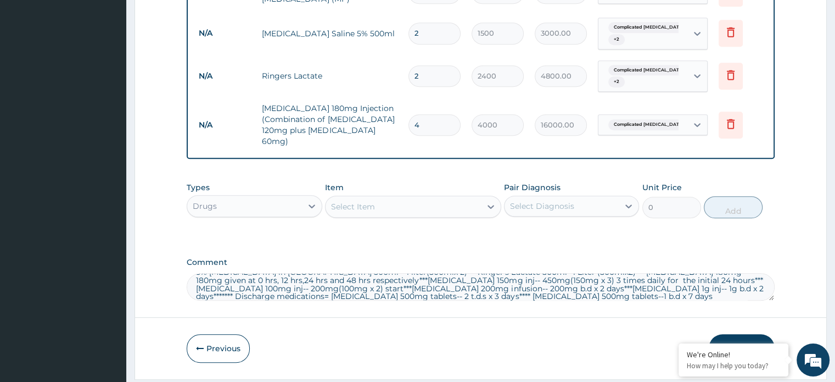
click at [368, 201] on div "Select Item" at bounding box center [353, 206] width 44 height 11
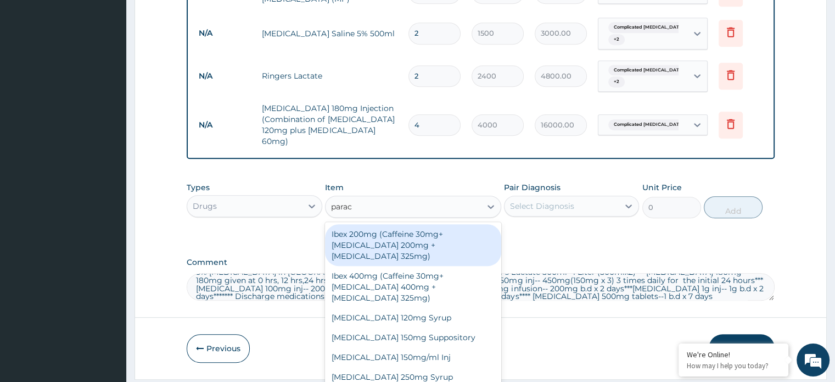
type input "parace"
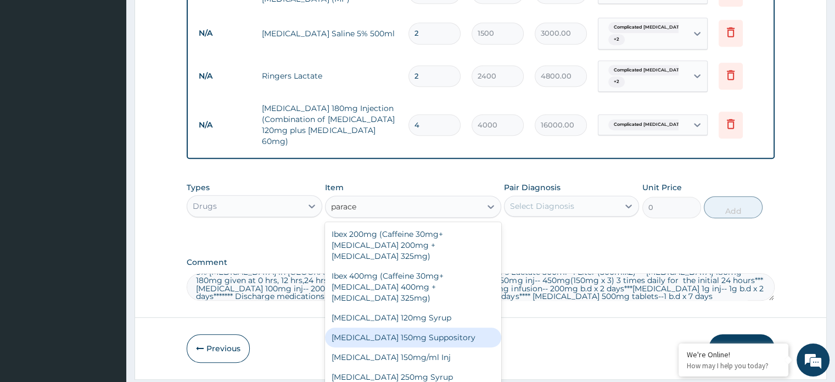
scroll to position [79, 0]
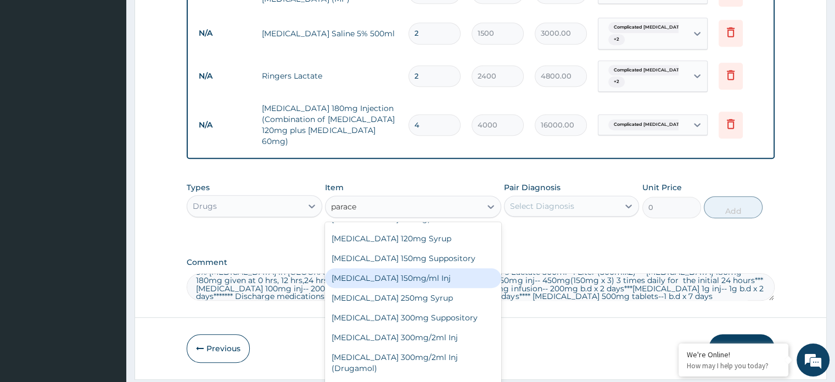
click at [401, 268] on div "Paracetamol 150mg/ml Inj" at bounding box center [413, 278] width 176 height 20
type input "500"
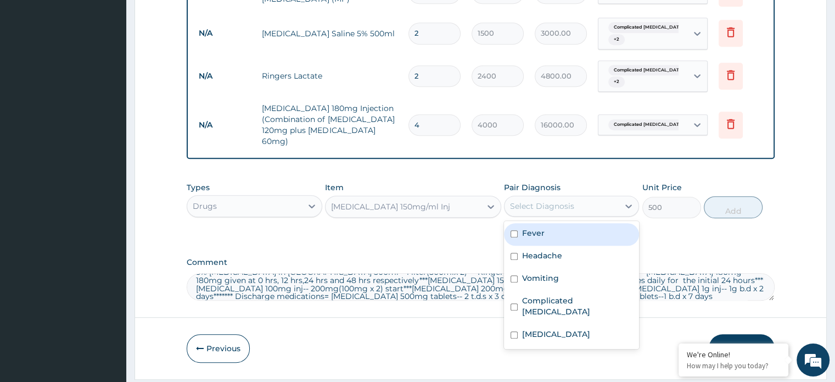
click at [546, 200] on div "Select Diagnosis" at bounding box center [542, 205] width 64 height 11
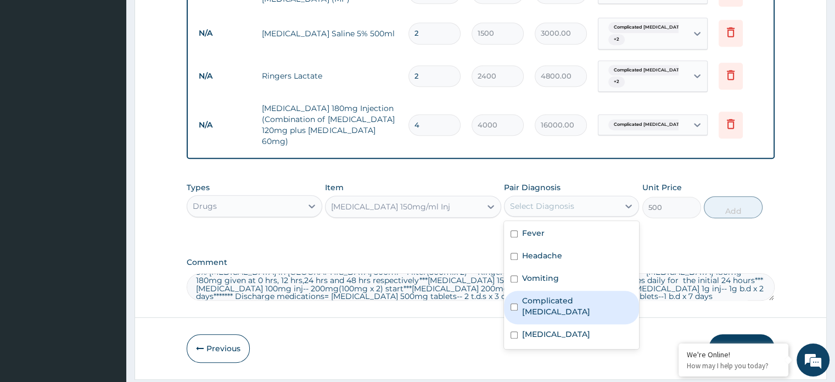
click at [520, 290] on div "Complicated malaria" at bounding box center [571, 306] width 135 height 33
checkbox input "true"
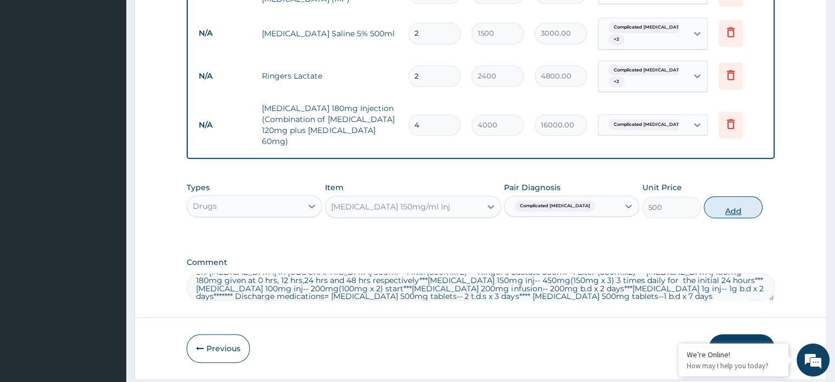
click at [727, 196] on button "Add" at bounding box center [733, 207] width 59 height 22
type input "0"
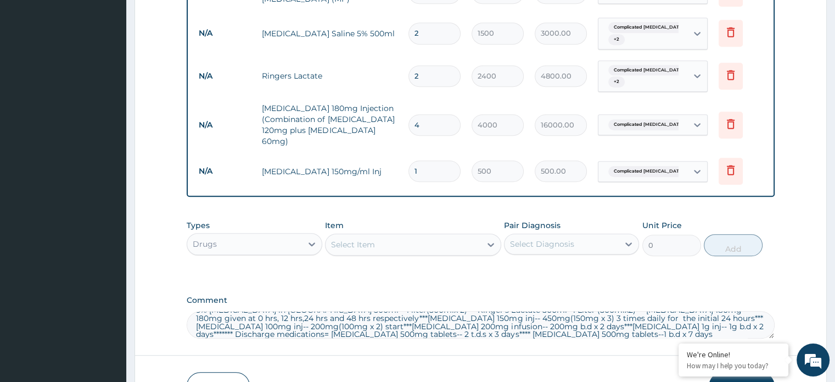
type input "0.00"
type input "9"
type input "4500.00"
type input "9"
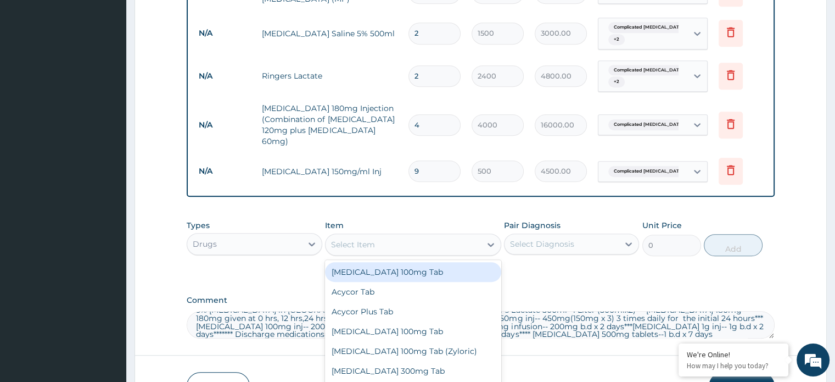
click at [356, 239] on div "Select Item" at bounding box center [353, 244] width 44 height 11
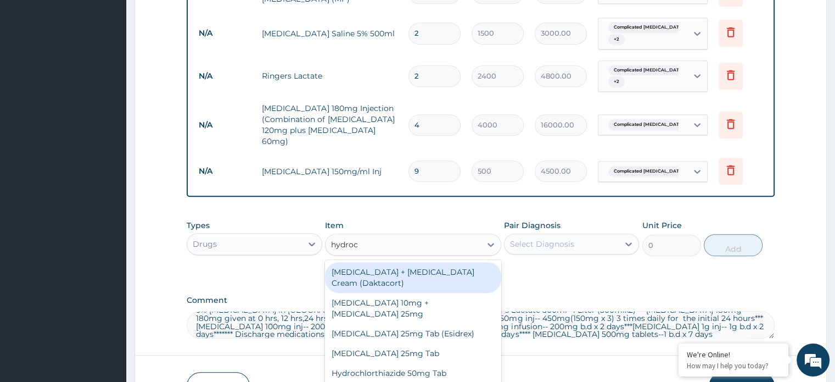
type input "hydroco"
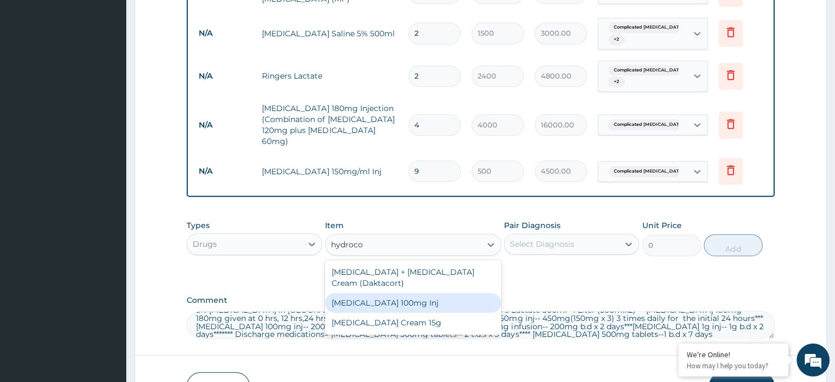
click at [393, 293] on div "Hydrocortisone 100mg Inj" at bounding box center [413, 303] width 176 height 20
type input "1200"
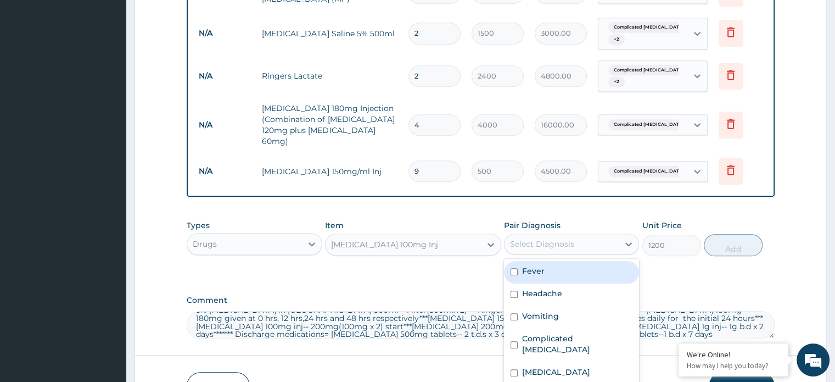
click at [605, 235] on div "Select Diagnosis" at bounding box center [562, 244] width 114 height 18
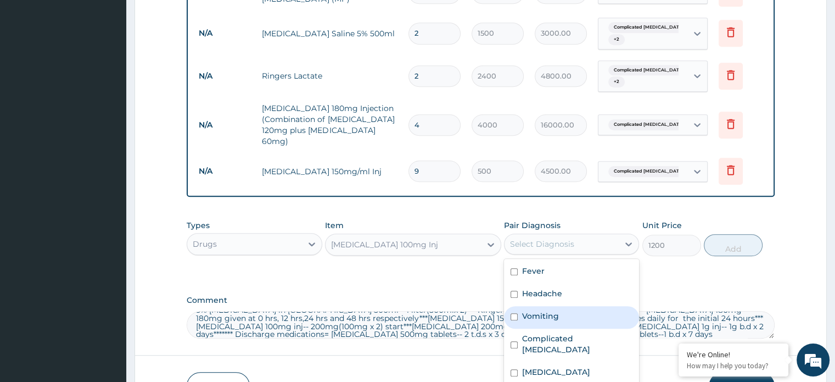
click at [527, 310] on label "Vomiting" at bounding box center [540, 315] width 37 height 11
checkbox input "true"
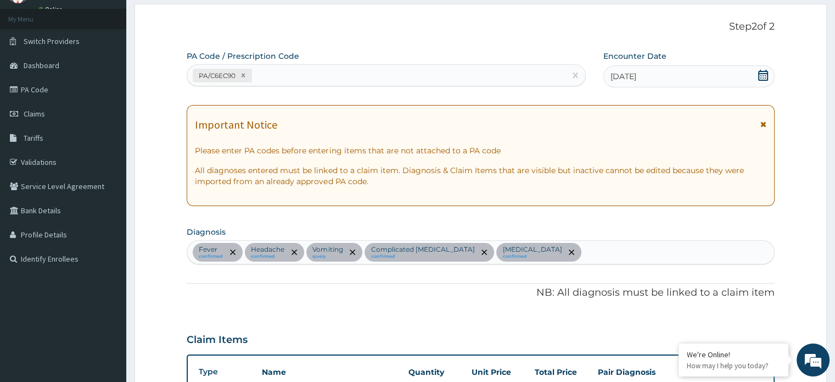
scroll to position [52, 0]
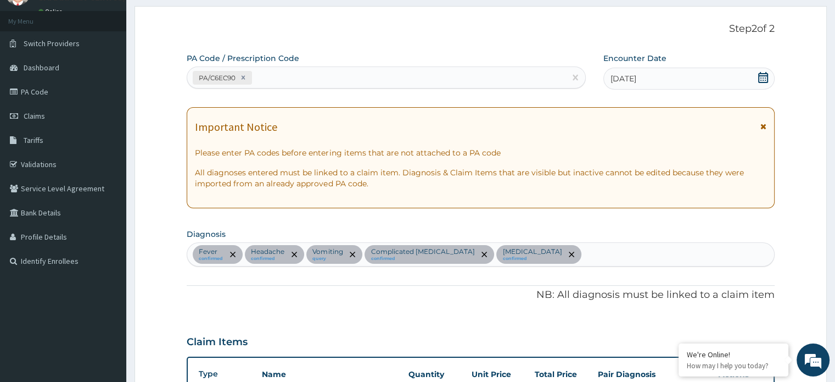
click at [538, 256] on div "Fever confirmed Headache confirmed Vomiting query Complicated malaria confirmed…" at bounding box center [480, 254] width 586 height 23
type input "nausea"
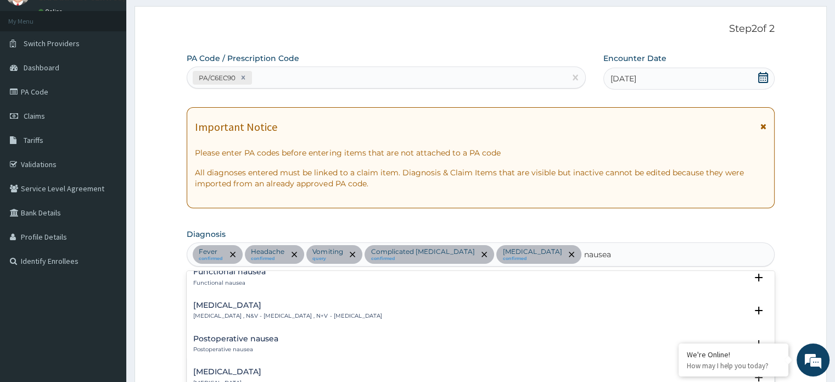
scroll to position [79, 0]
click at [382, 309] on p "Nausea and vomiting , N&V - Nausea and vomiting , N+V - Nausea and vomiting" at bounding box center [287, 313] width 188 height 8
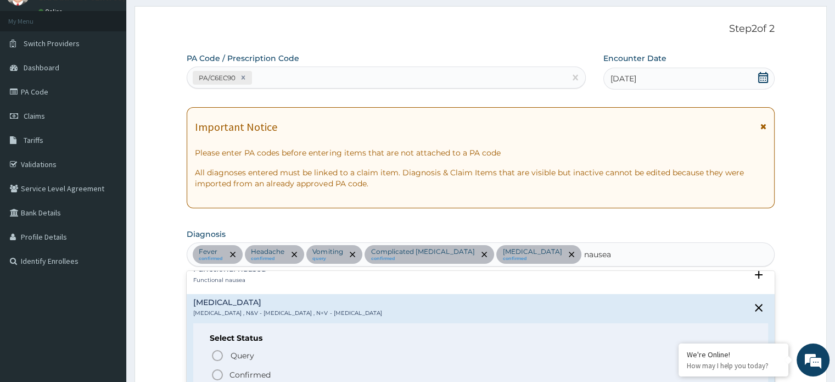
click at [241, 372] on p "Confirmed" at bounding box center [250, 374] width 41 height 11
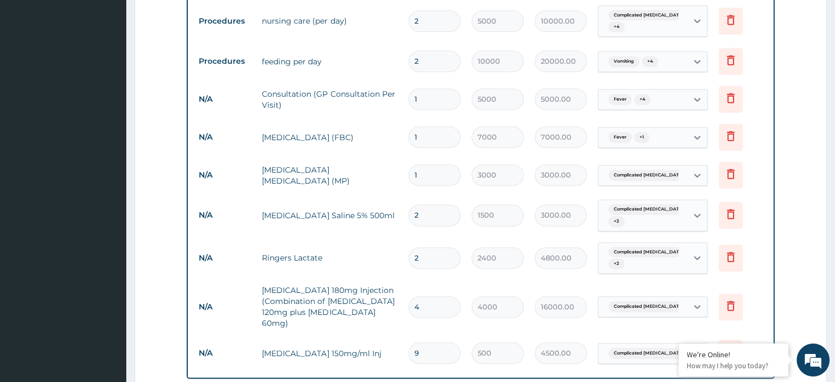
scroll to position [478, 0]
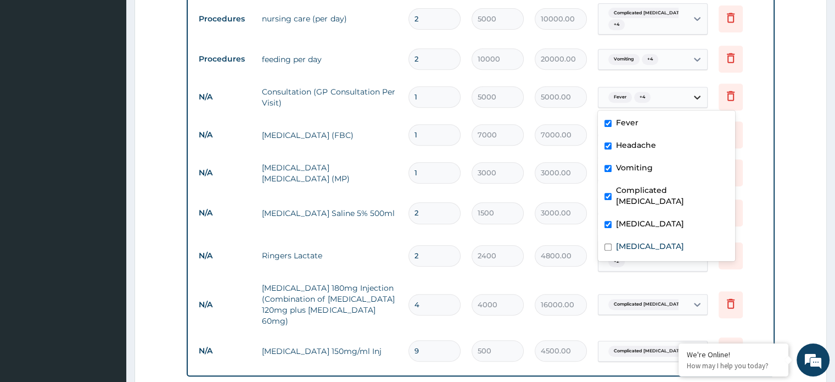
click at [697, 96] on icon at bounding box center [697, 98] width 7 height 4
click at [611, 243] on input "checkbox" at bounding box center [608, 246] width 7 height 7
checkbox input "true"
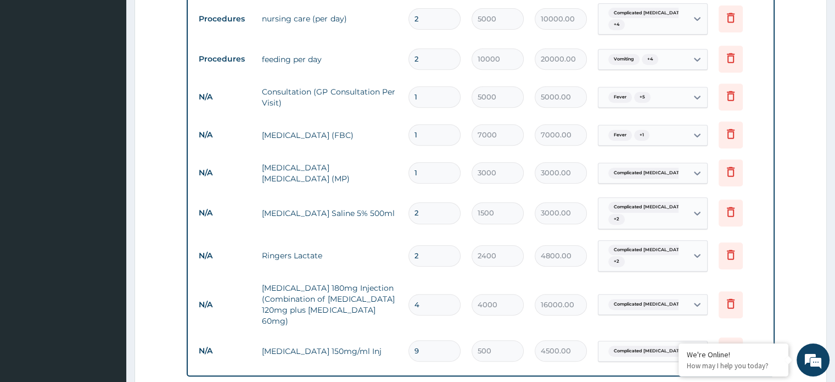
click at [781, 209] on form "Step 2 of 2 PA Code / Prescription Code PA/C6EC90 Encounter Date 10-08-2025 Imp…" at bounding box center [481, 88] width 692 height 1017
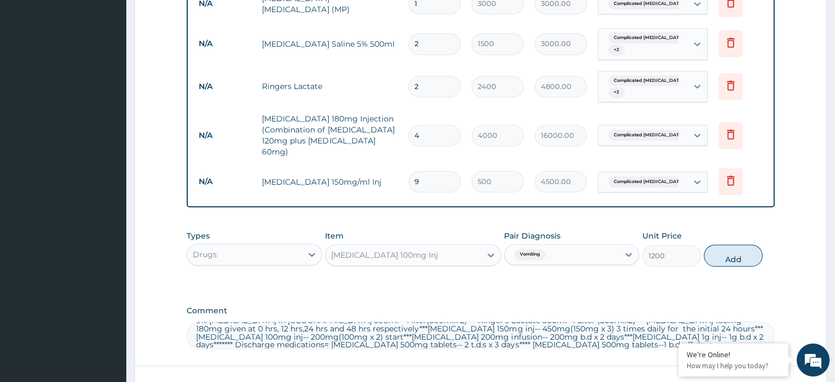
scroll to position [716, 0]
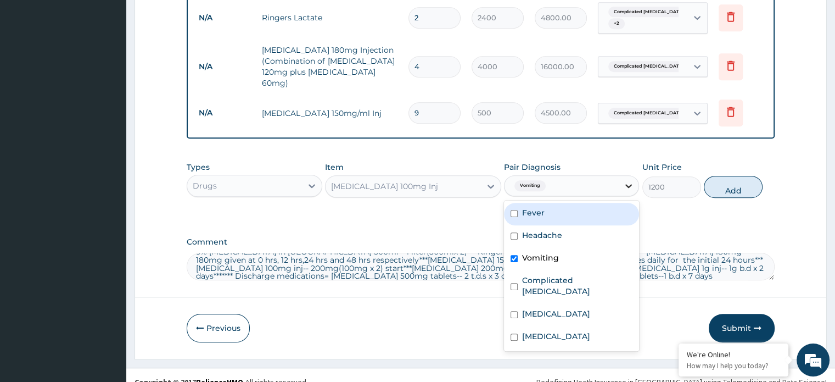
click at [628, 184] on icon at bounding box center [629, 186] width 7 height 4
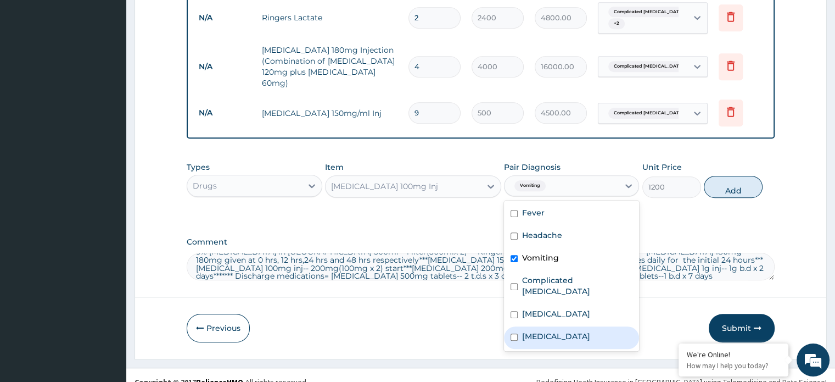
click at [521, 326] on div "Nausea and vomiting" at bounding box center [571, 337] width 135 height 23
checkbox input "true"
click at [513, 255] on input "checkbox" at bounding box center [514, 258] width 7 height 7
checkbox input "false"
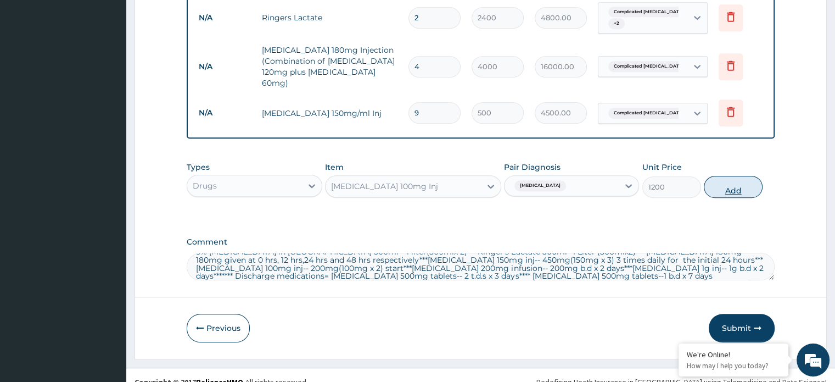
click at [726, 176] on button "Add" at bounding box center [733, 187] width 59 height 22
type input "0"
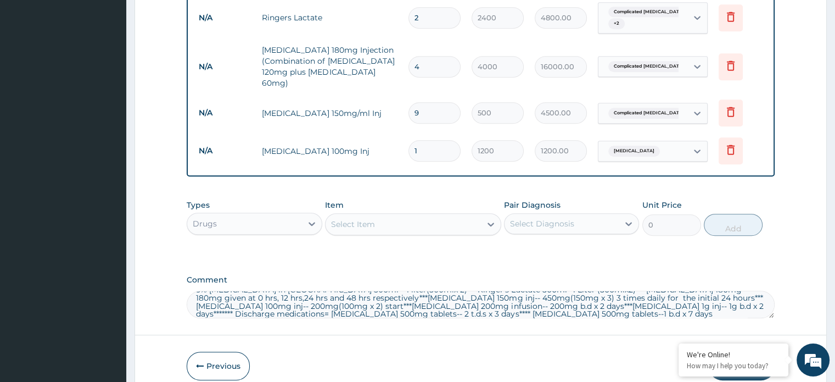
type input "0.00"
type input "2"
type input "2400.00"
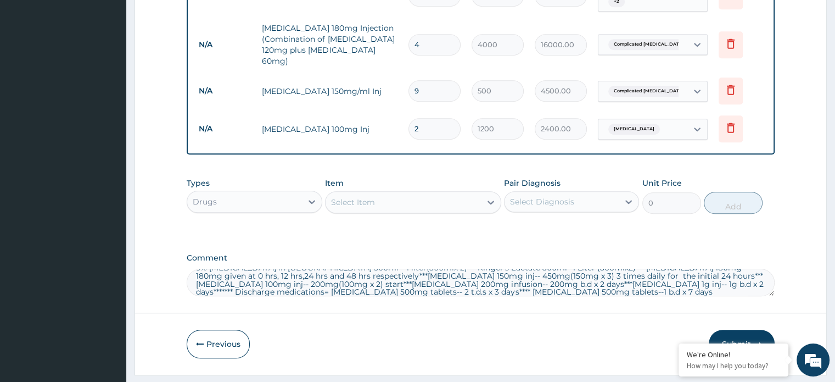
scroll to position [739, 0]
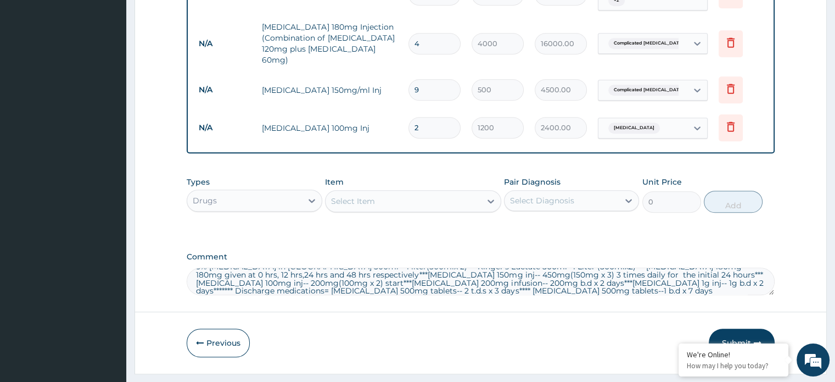
type input "2"
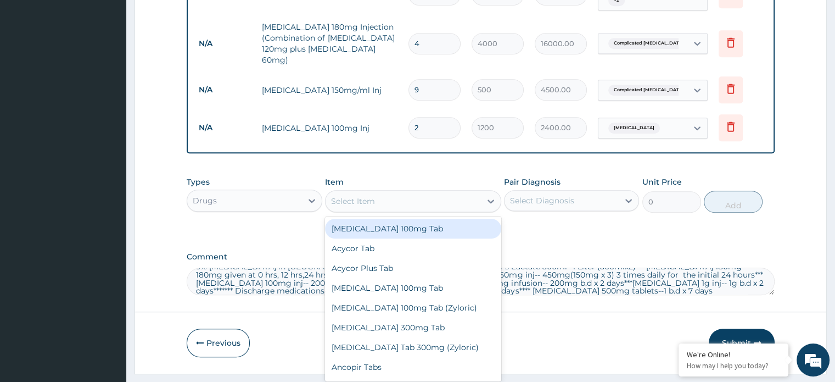
click at [347, 195] on div "Select Item" at bounding box center [353, 200] width 44 height 11
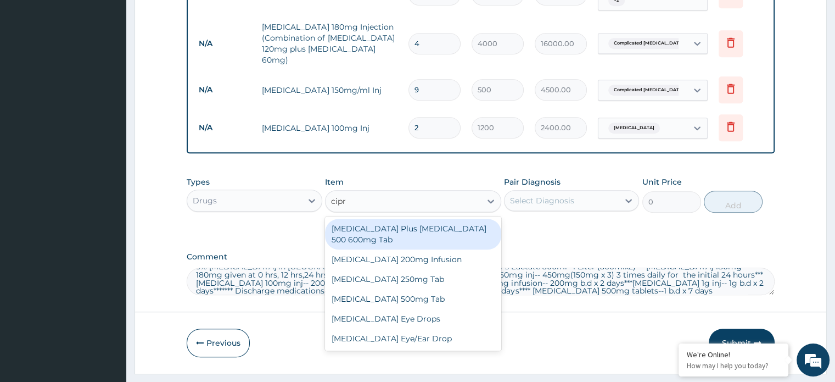
type input "cipro"
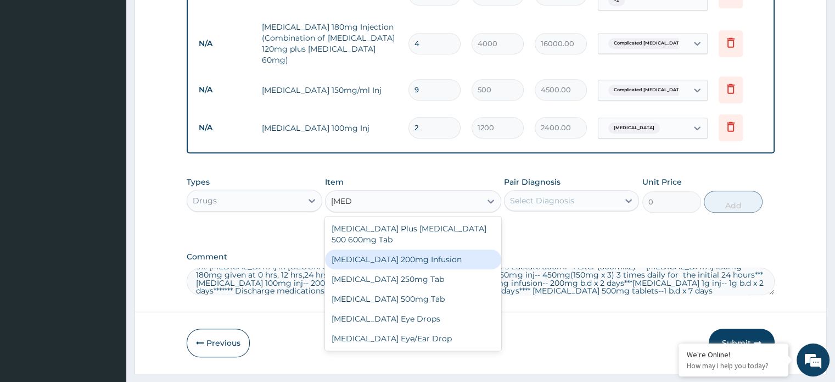
click at [380, 249] on div "Ciprofloxacin 200mg Infusion" at bounding box center [413, 259] width 176 height 20
type input "3000"
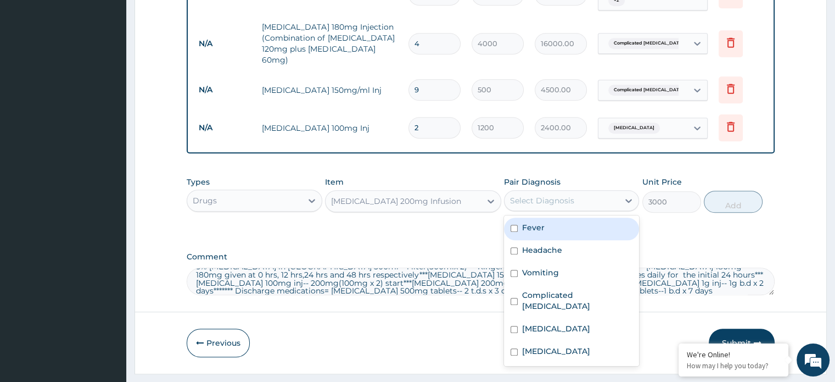
click at [581, 192] on div "Select Diagnosis" at bounding box center [562, 201] width 114 height 18
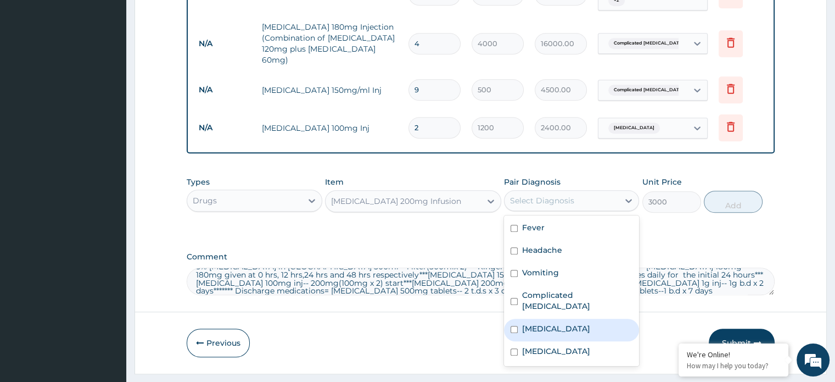
click at [517, 326] on input "checkbox" at bounding box center [514, 329] width 7 height 7
checkbox input "true"
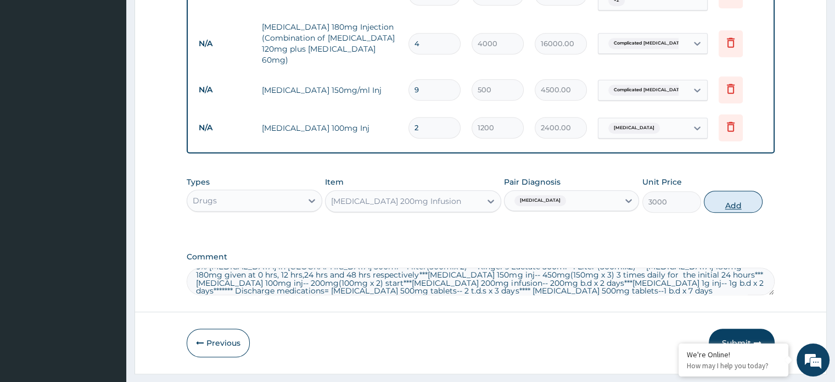
click at [719, 191] on button "Add" at bounding box center [733, 202] width 59 height 22
type input "0"
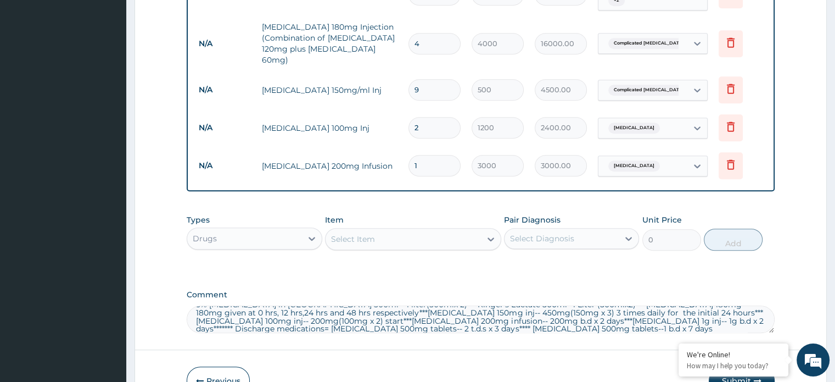
type input "0.00"
type input "4"
type input "12000.00"
type input "4"
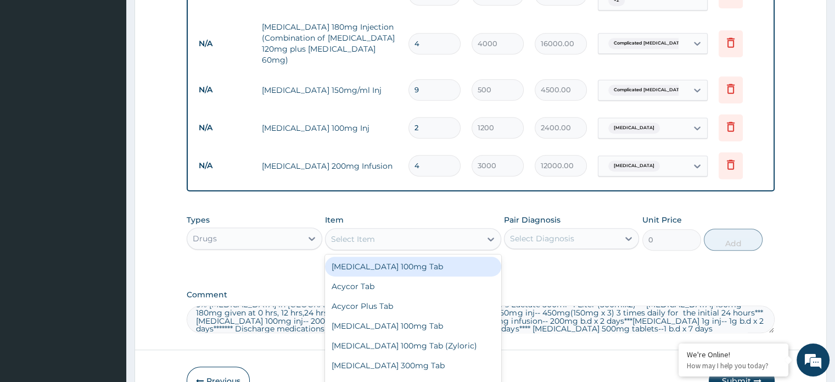
click at [364, 233] on div "Select Item" at bounding box center [353, 238] width 44 height 11
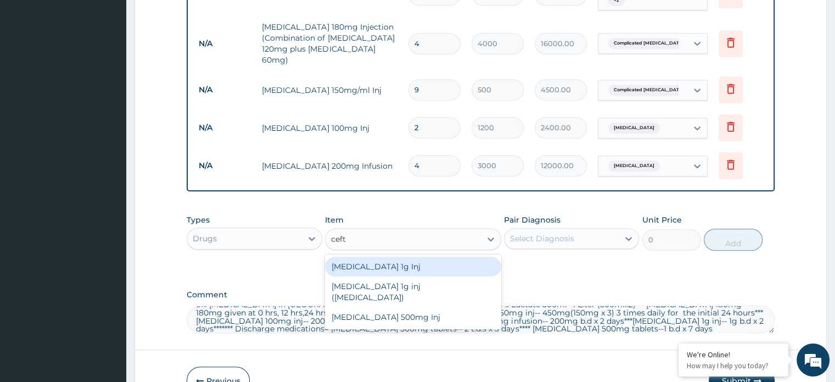
type input "ceftr"
click at [389, 256] on div "Ceftriaxone 1g Inj" at bounding box center [413, 266] width 176 height 20
type input "4000"
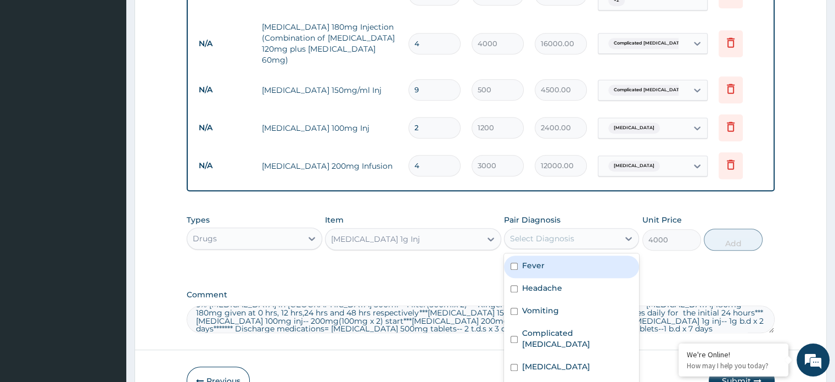
click at [562, 233] on div "Select Diagnosis" at bounding box center [542, 238] width 64 height 11
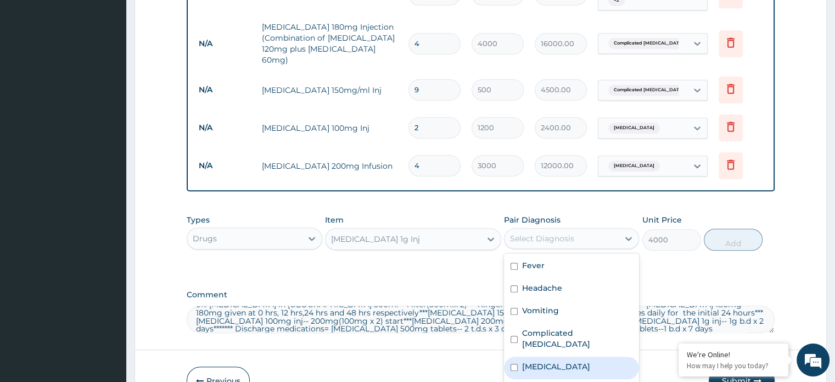
click at [515, 363] on input "checkbox" at bounding box center [514, 366] width 7 height 7
checkbox input "true"
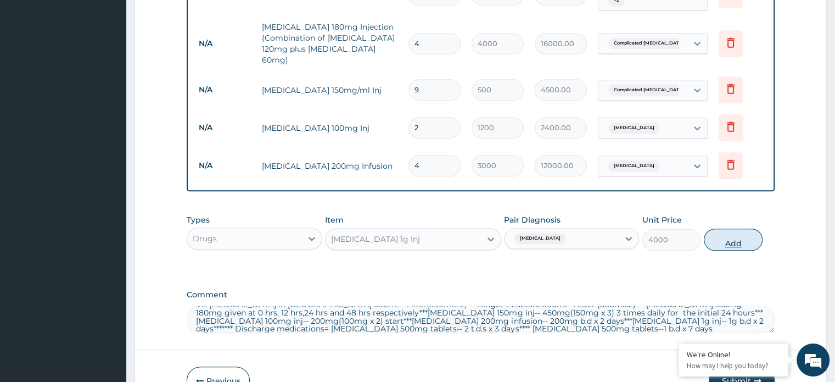
click at [723, 228] on button "Add" at bounding box center [733, 239] width 59 height 22
type input "0"
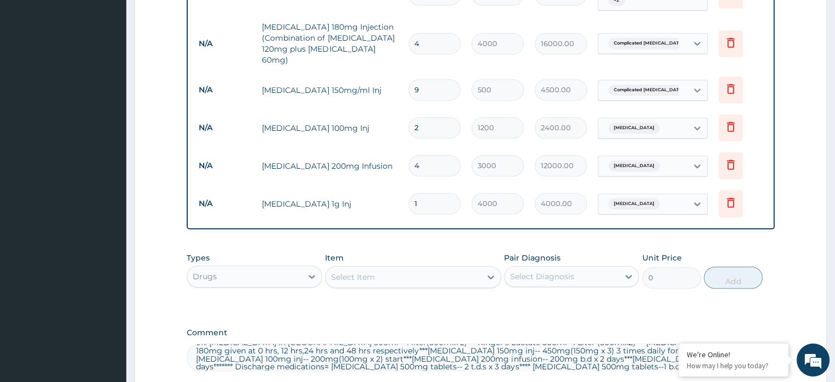
type input "0.00"
type input "4"
type input "16000.00"
type input "4"
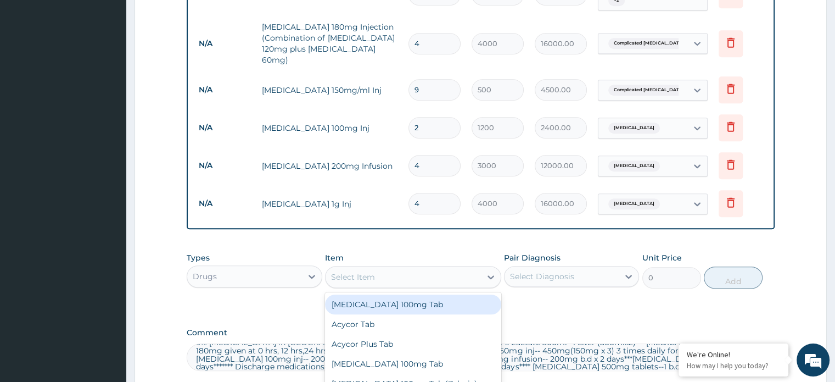
click at [355, 271] on div "Select Item" at bounding box center [353, 276] width 44 height 11
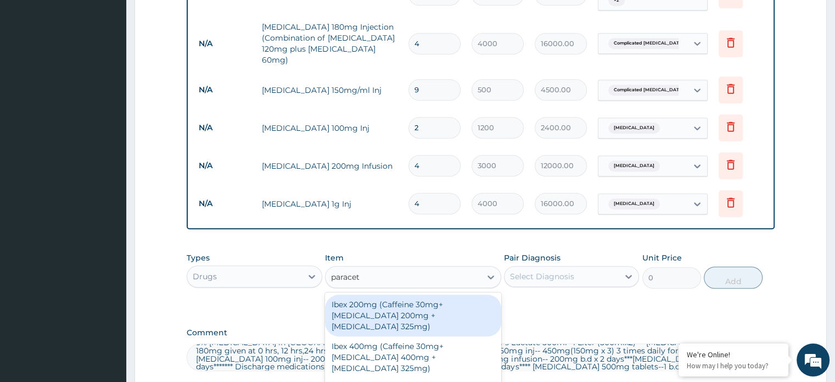
type input "paraceta"
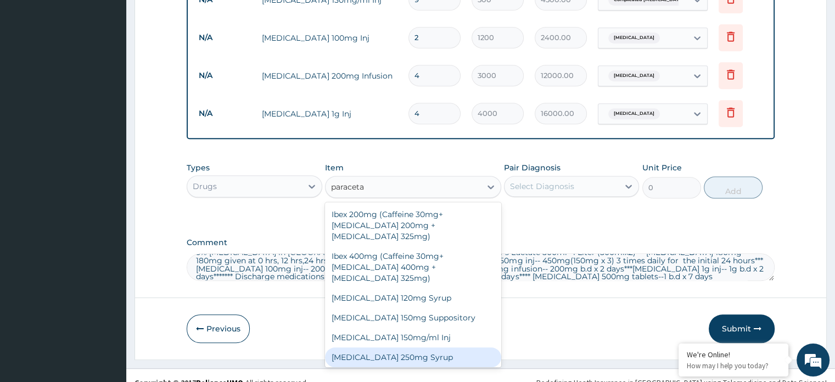
scroll to position [79, 0]
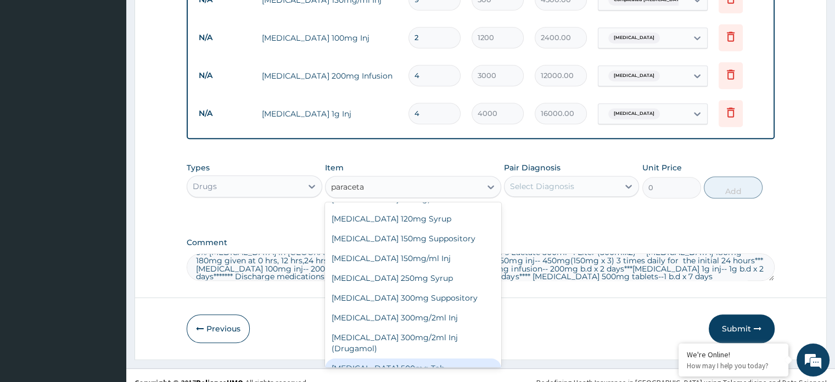
click at [443, 358] on div "Paracetamol 500mg Tab" at bounding box center [413, 368] width 176 height 20
type input "50"
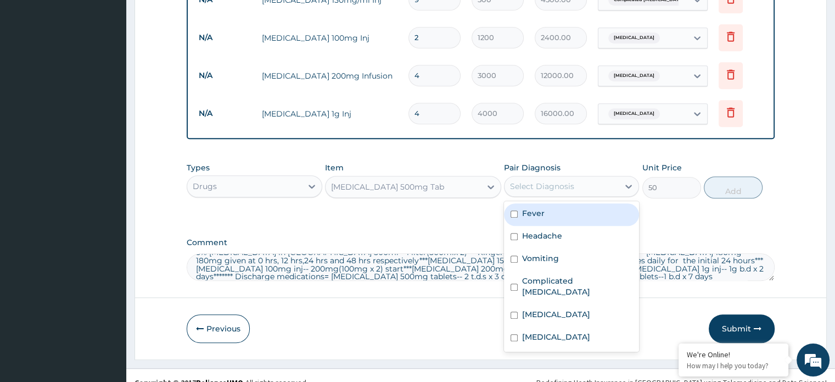
click at [559, 181] on div "Select Diagnosis" at bounding box center [542, 186] width 64 height 11
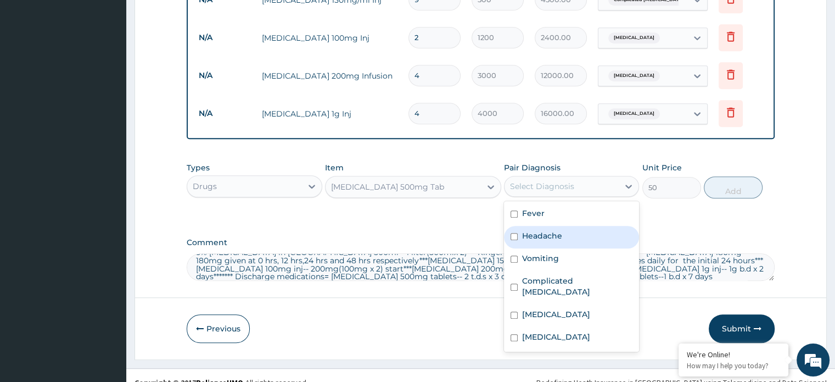
click at [517, 226] on div "Headache" at bounding box center [571, 237] width 135 height 23
checkbox input "true"
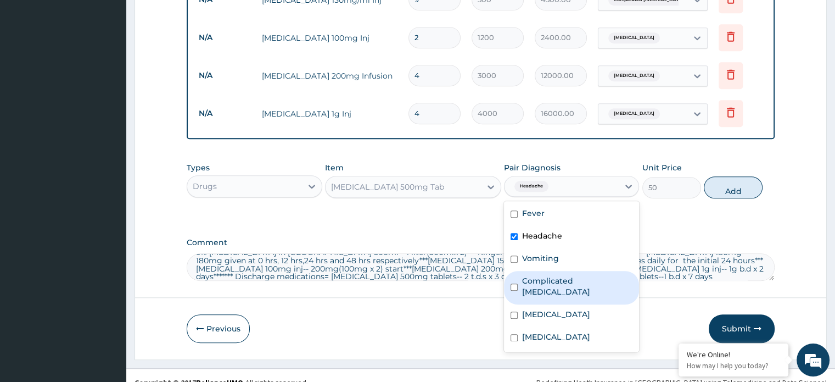
click at [516, 273] on div "Complicated malaria" at bounding box center [571, 287] width 135 height 33
checkbox input "true"
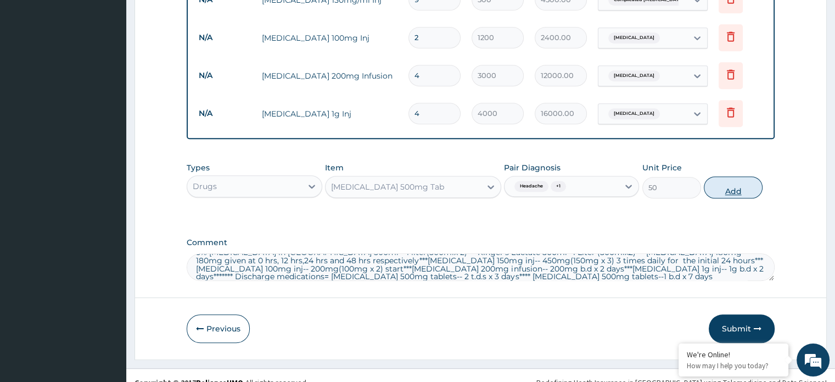
click at [732, 176] on button "Add" at bounding box center [733, 187] width 59 height 22
type input "0"
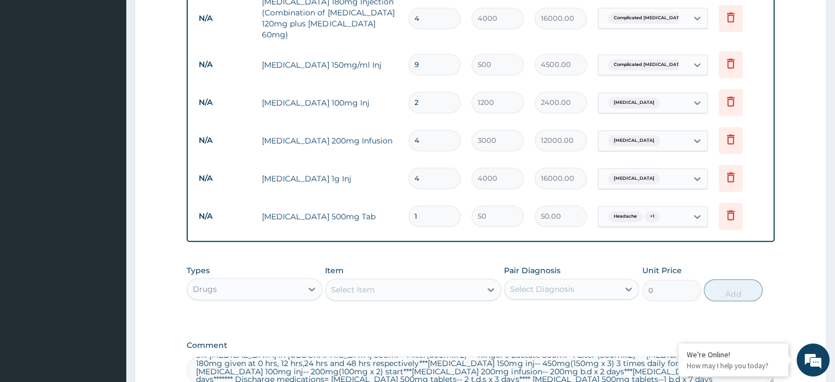
scroll to position [761, 0]
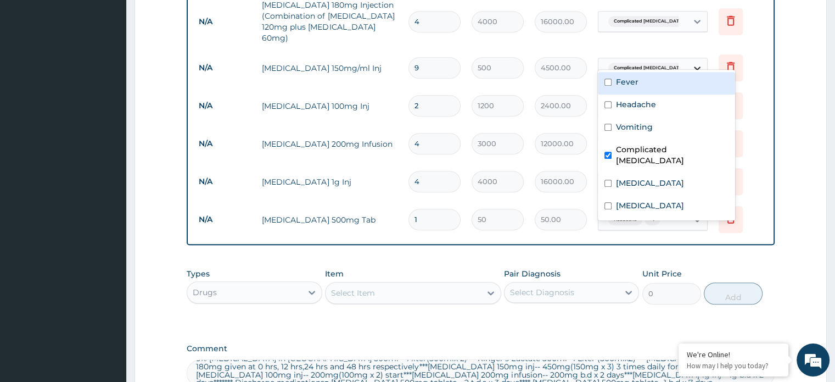
click at [698, 63] on icon at bounding box center [697, 68] width 11 height 11
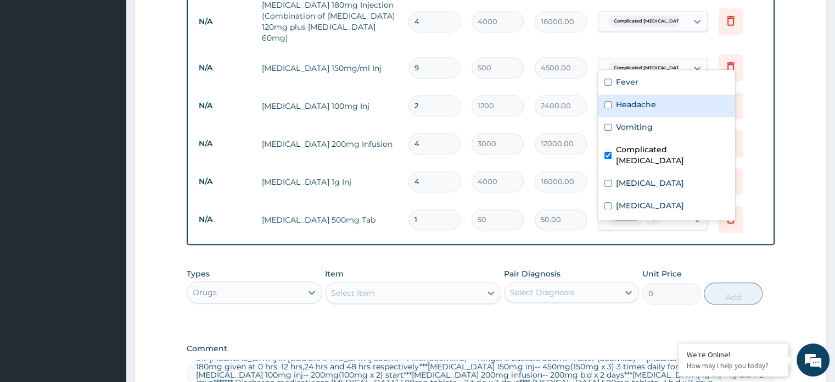
click at [639, 107] on label "Headache" at bounding box center [636, 104] width 40 height 11
checkbox input "true"
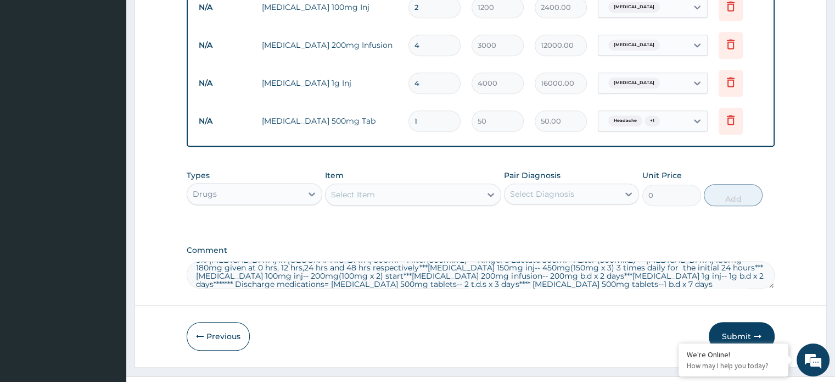
scroll to position [20, 0]
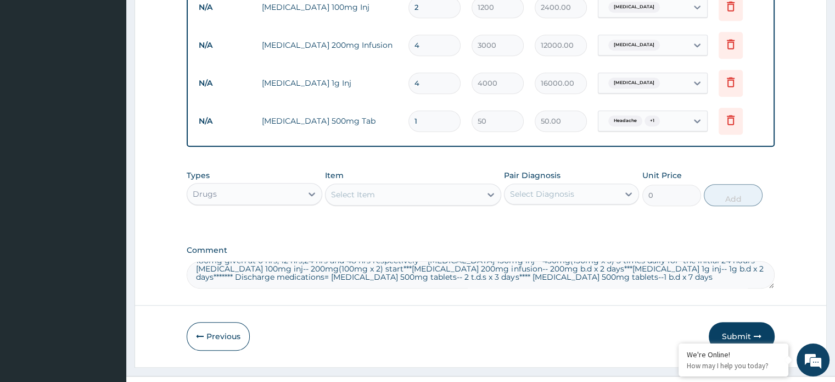
click at [354, 189] on div "Select Item" at bounding box center [353, 194] width 44 height 11
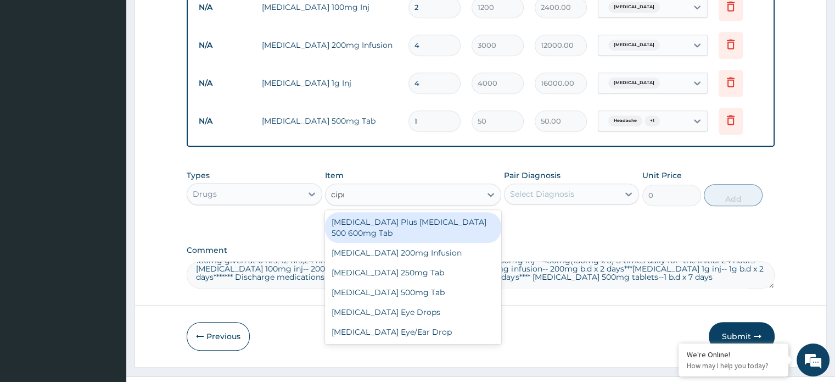
type input "cipro"
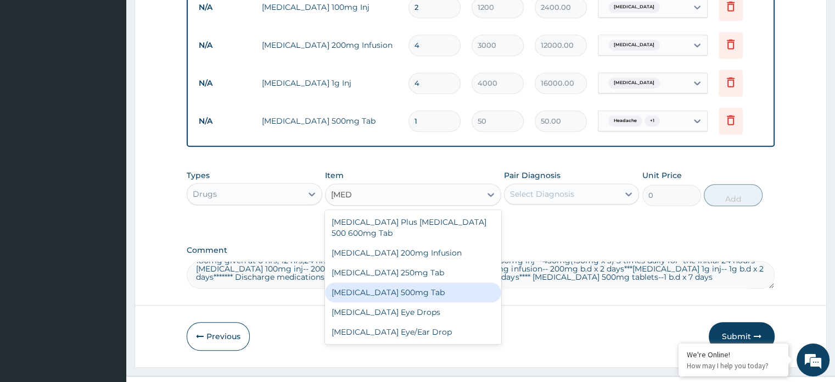
click at [365, 282] on div "Ciprofloxacin 500mg Tab" at bounding box center [413, 292] width 176 height 20
type input "650"
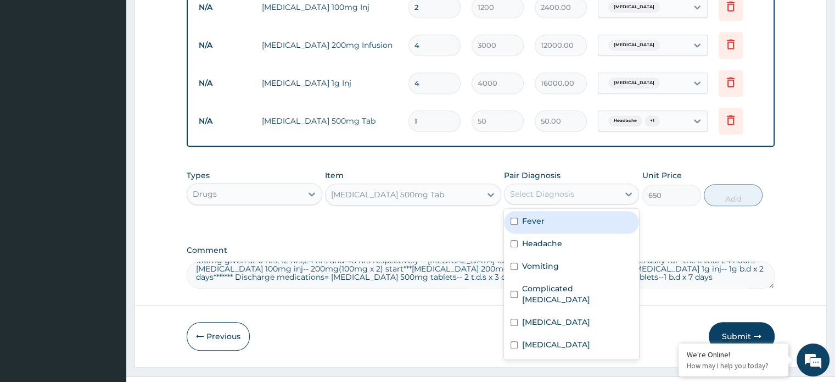
click at [531, 188] on div "Select Diagnosis" at bounding box center [542, 193] width 64 height 11
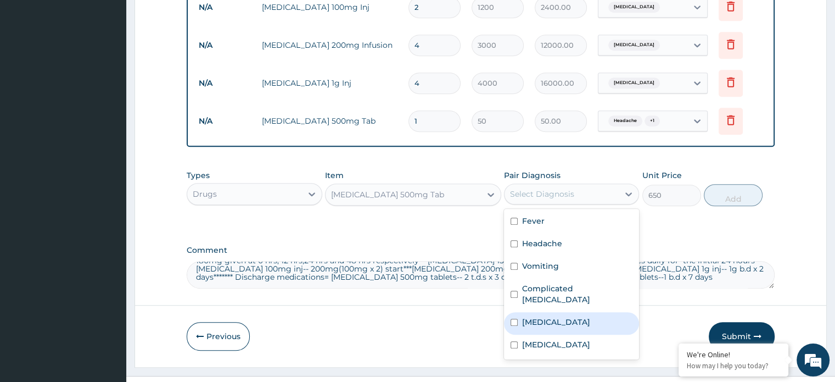
click at [516, 312] on div "Sepsis" at bounding box center [571, 323] width 135 height 23
checkbox input "true"
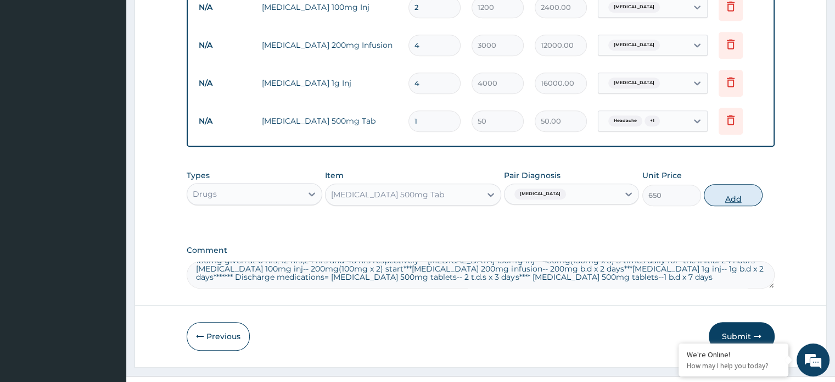
click at [726, 185] on button "Add" at bounding box center [733, 195] width 59 height 22
type input "0"
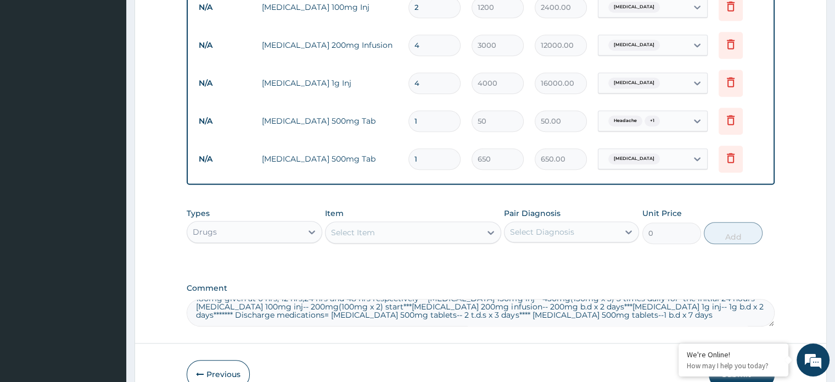
click at [444, 151] on input "1" at bounding box center [435, 158] width 52 height 21
type input "14"
type input "9100.00"
type input "14"
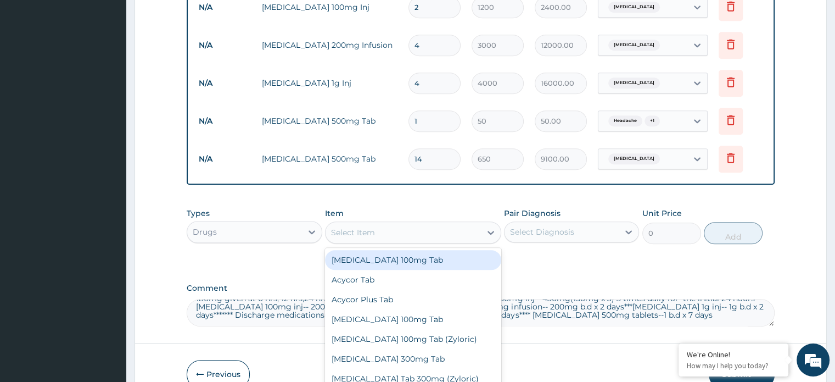
click at [371, 227] on div "Select Item" at bounding box center [353, 232] width 44 height 11
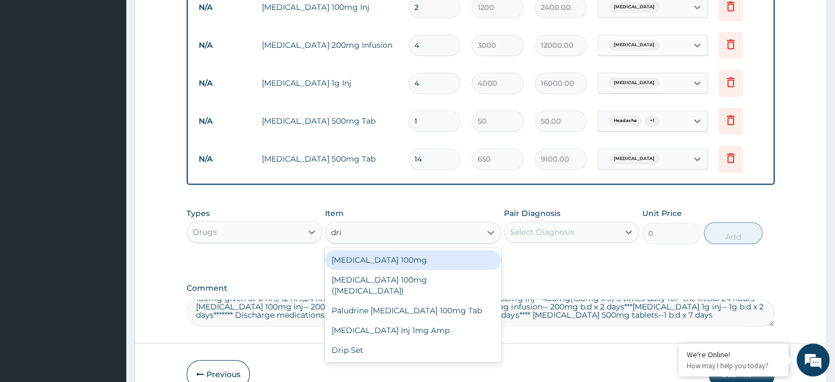
type input "drip"
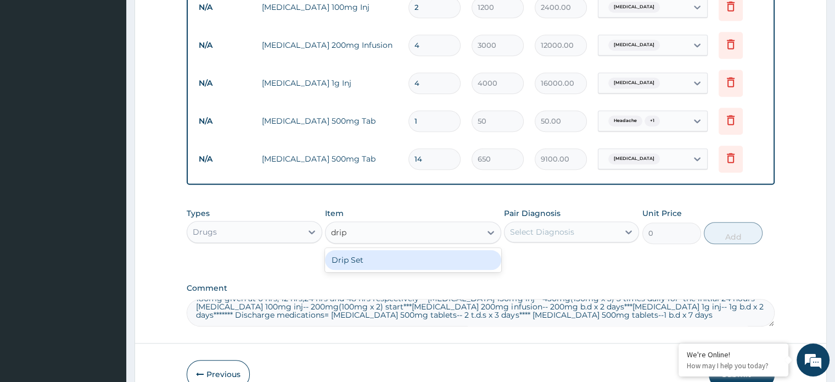
click at [366, 252] on div "Drip Set" at bounding box center [413, 260] width 176 height 20
type input "1000"
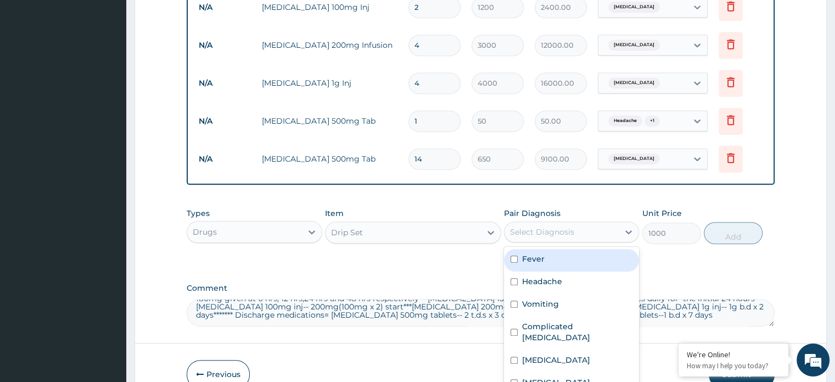
click at [542, 226] on div "Select Diagnosis" at bounding box center [542, 231] width 64 height 11
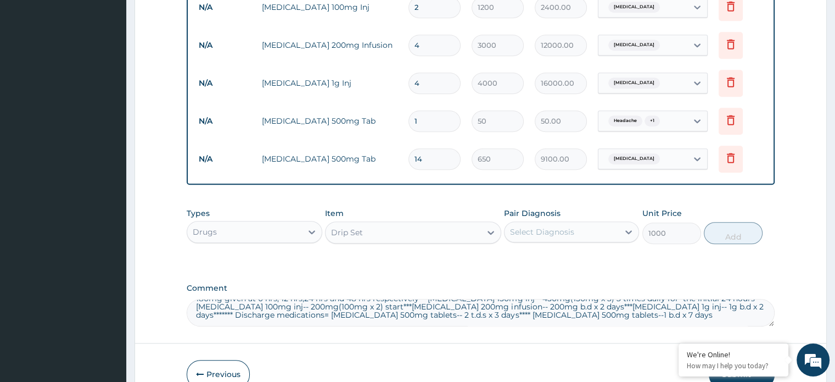
click at [534, 299] on textarea "5% Dextrose in Saline 500ml-- 1 liter(500mlx 2)*** Ringer's Lactate 500ml--1 Li…" at bounding box center [481, 312] width 588 height 27
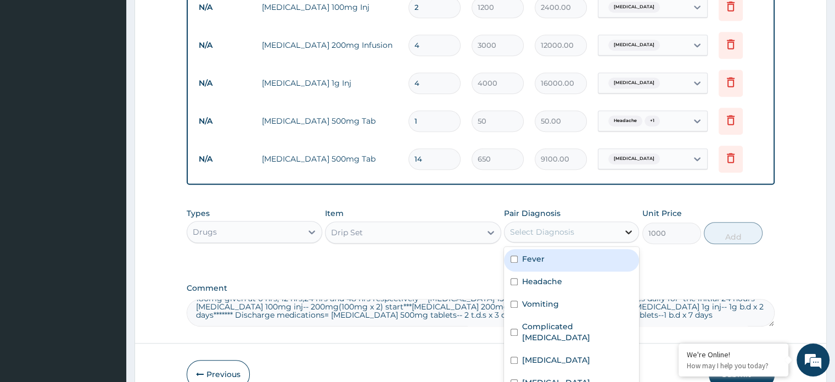
click at [630, 226] on icon at bounding box center [628, 231] width 11 height 11
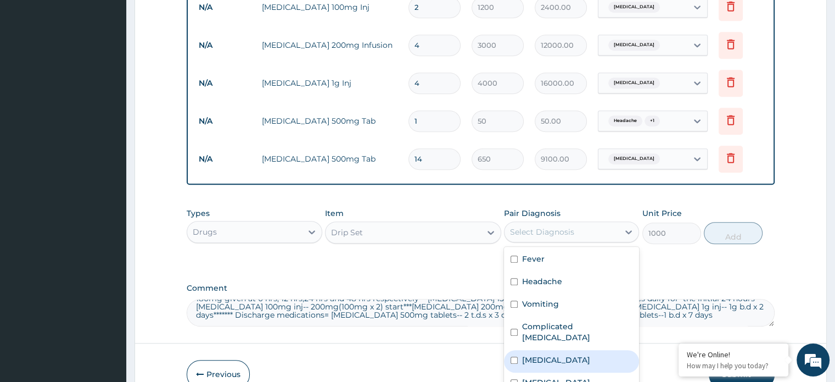
click at [517, 356] on input "checkbox" at bounding box center [514, 359] width 7 height 7
checkbox input "true"
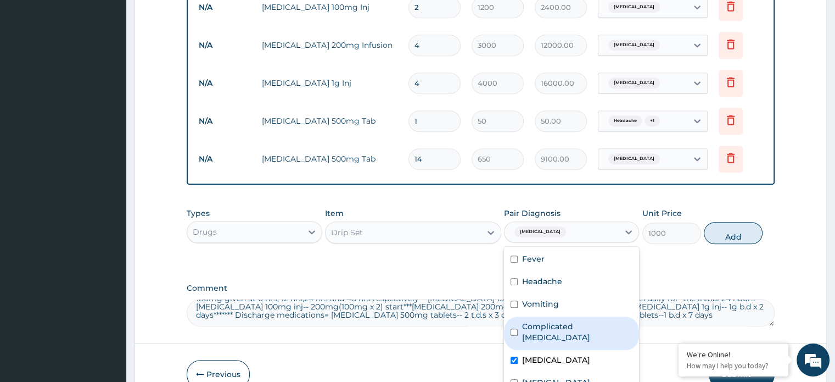
click at [536, 317] on div "Complicated malaria" at bounding box center [571, 332] width 135 height 33
checkbox input "true"
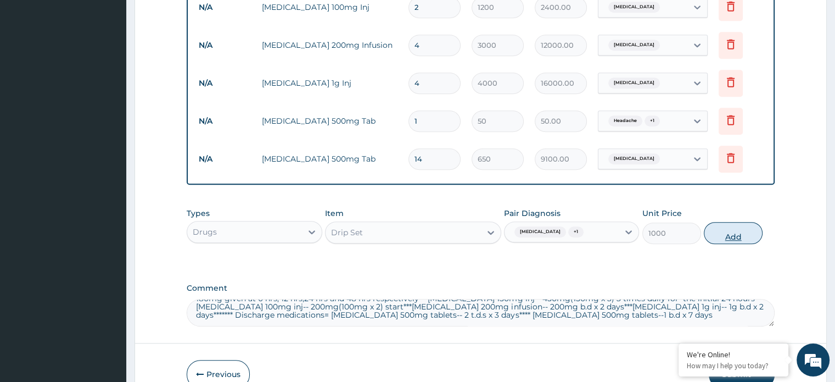
click at [732, 222] on button "Add" at bounding box center [733, 233] width 59 height 22
type input "0"
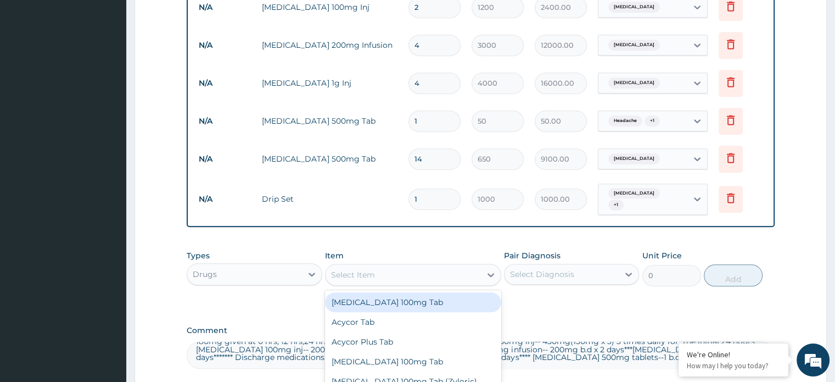
click at [351, 266] on div "Select Item" at bounding box center [403, 275] width 155 height 18
type input "canul"
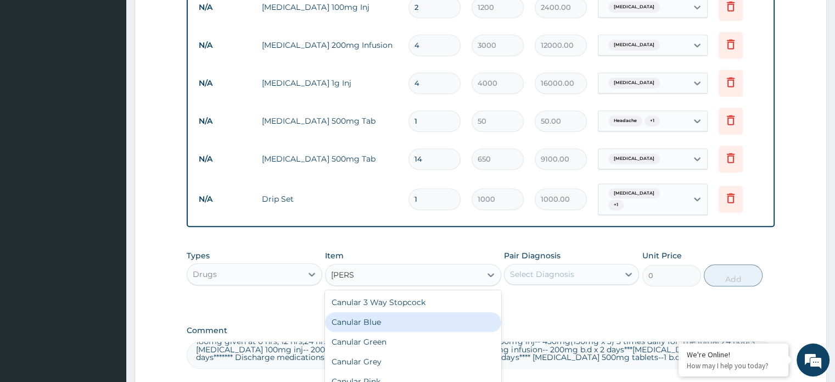
click at [372, 312] on div "Canular Blue" at bounding box center [413, 322] width 176 height 20
type input "400"
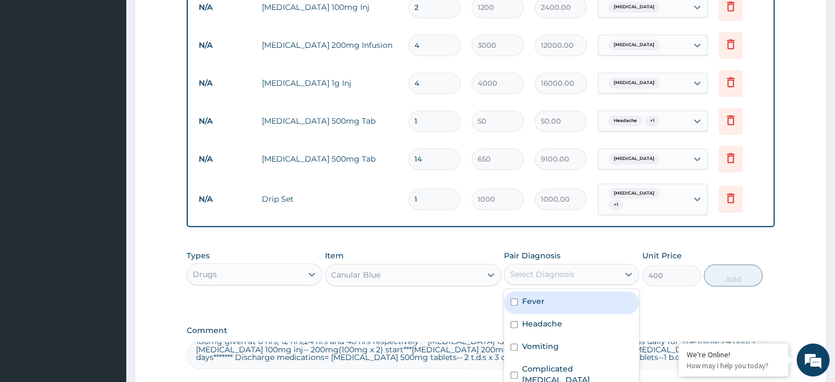
click at [604, 265] on div "Select Diagnosis" at bounding box center [562, 274] width 114 height 18
checkbox input "true"
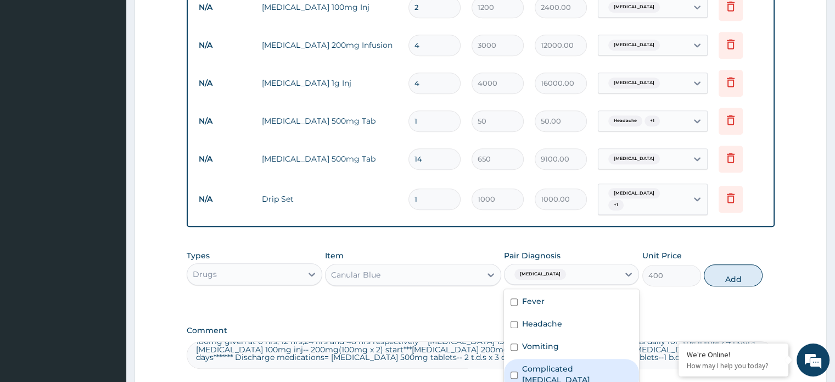
click at [516, 371] on input "checkbox" at bounding box center [514, 374] width 7 height 7
checkbox input "true"
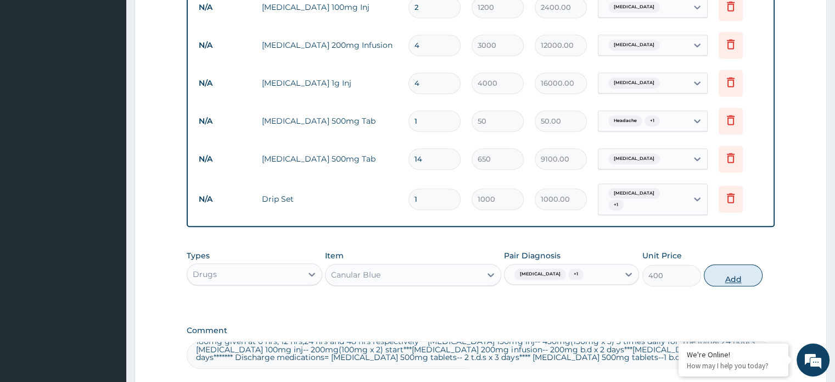
click at [737, 264] on button "Add" at bounding box center [733, 275] width 59 height 22
type input "0"
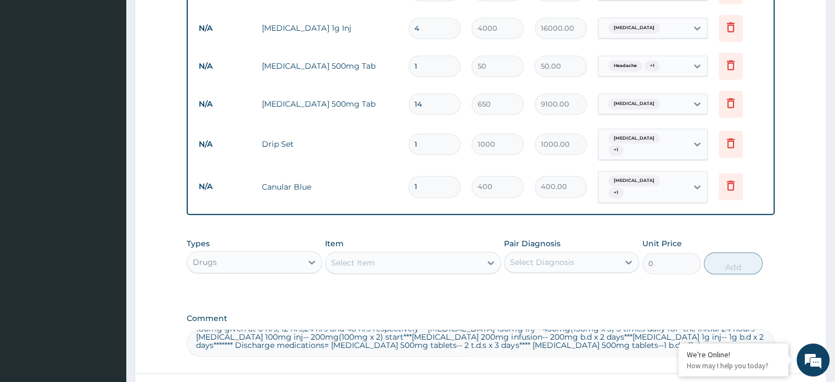
scroll to position [922, 0]
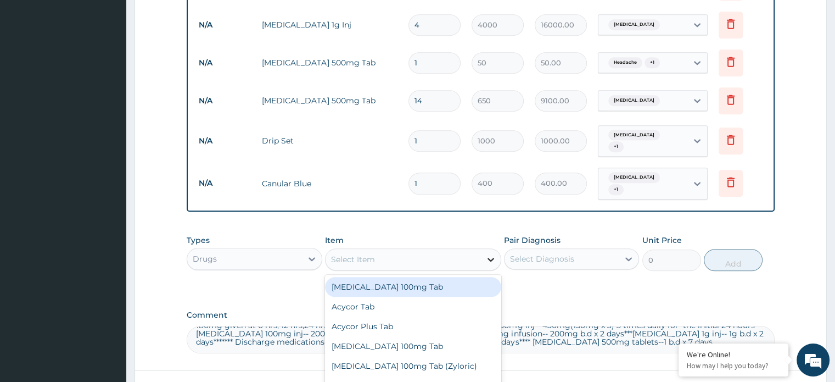
click at [493, 254] on icon at bounding box center [490, 259] width 11 height 11
type input "needle and"
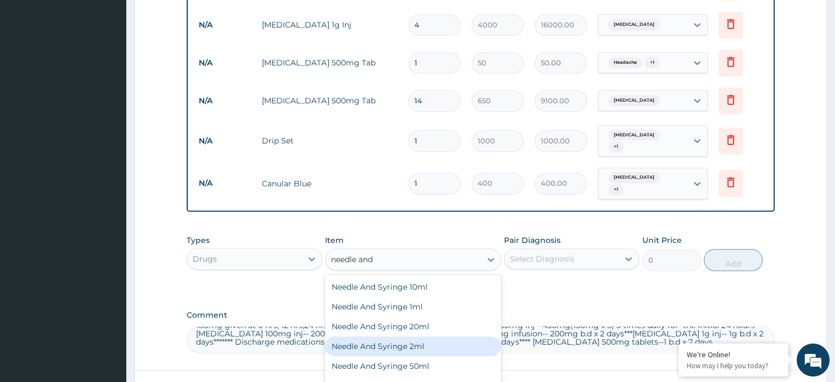
click at [446, 336] on div "Needle And Syringe 2ml" at bounding box center [413, 346] width 176 height 20
type input "150"
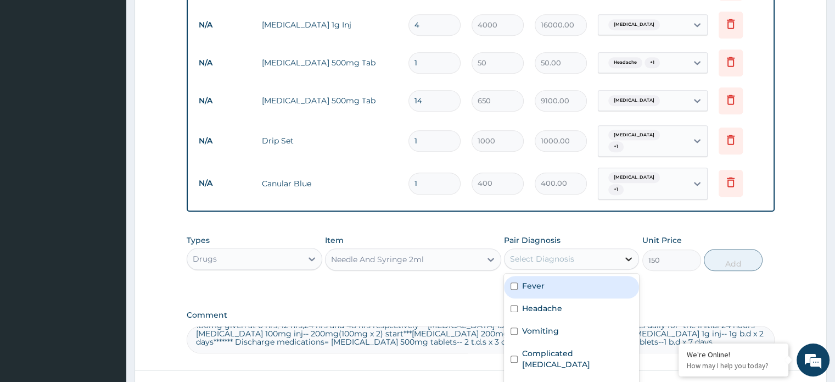
click at [631, 253] on icon at bounding box center [628, 258] width 11 height 11
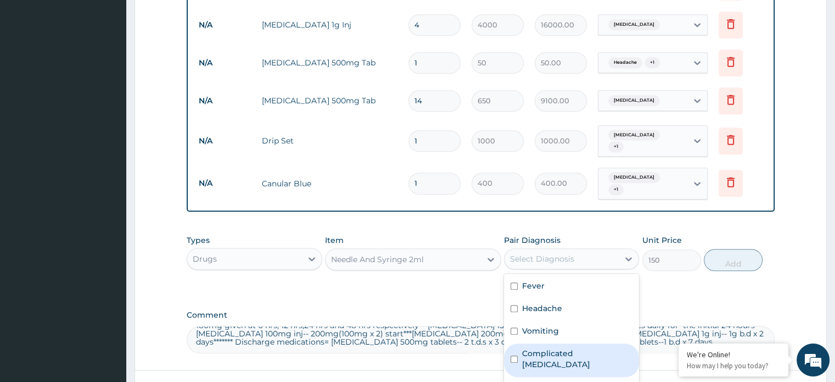
click at [527, 348] on label "Complicated malaria" at bounding box center [577, 359] width 110 height 22
checkbox input "true"
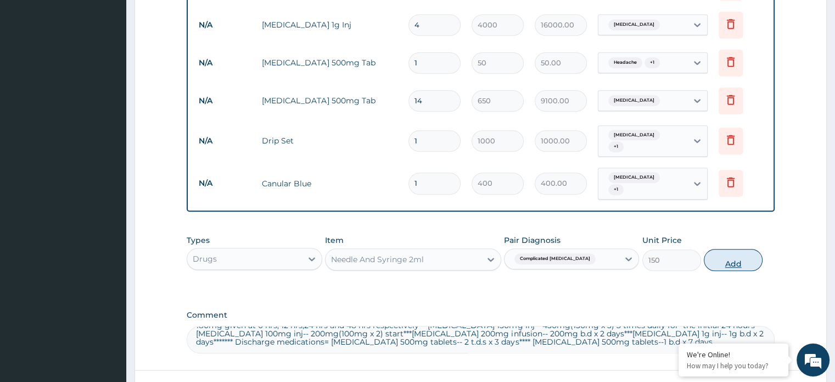
click at [722, 249] on button "Add" at bounding box center [733, 260] width 59 height 22
type input "0"
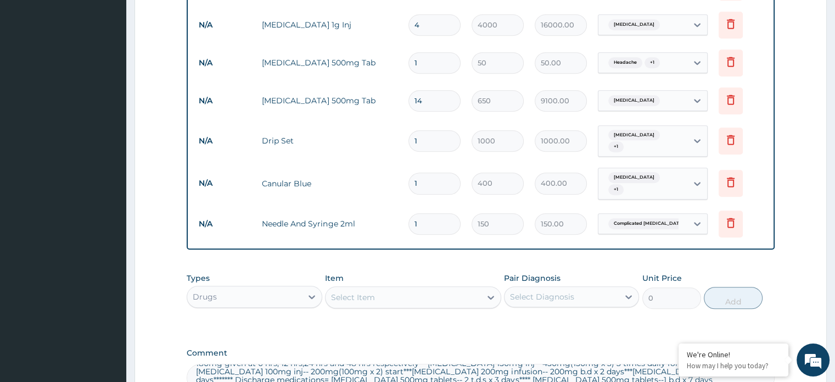
type input "0.00"
type input "4"
type input "600.00"
type input "4"
click at [435, 288] on div "Select Item" at bounding box center [403, 297] width 155 height 18
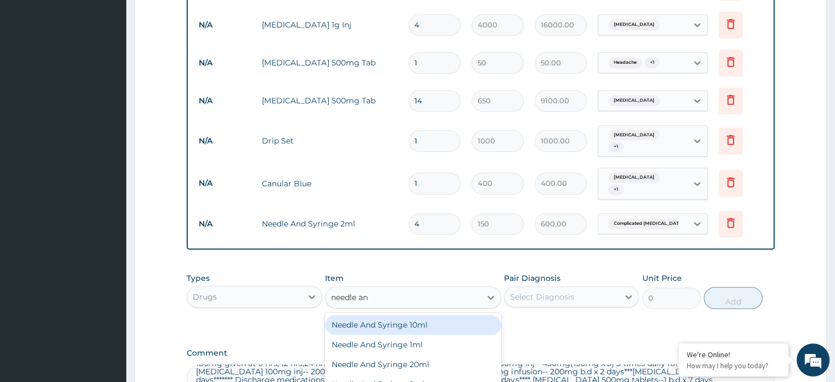
type input "needle and"
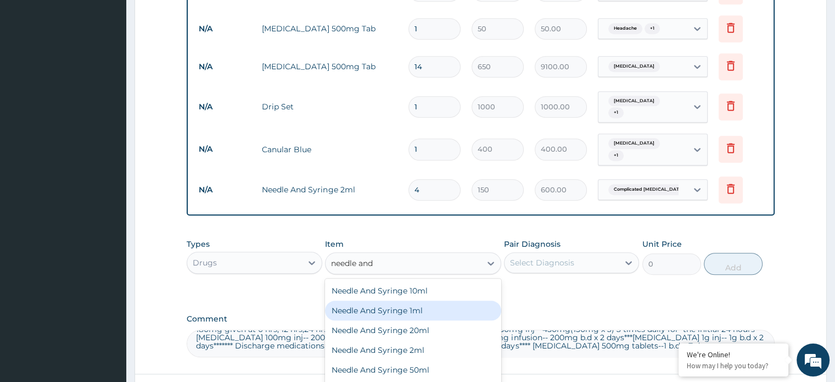
scroll to position [962, 0]
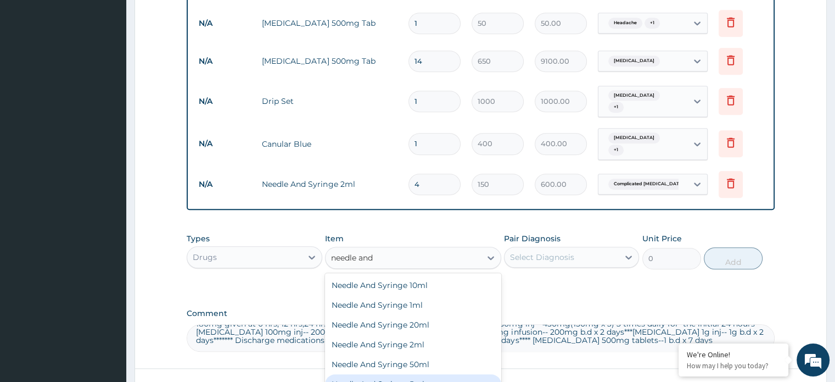
click at [431, 374] on div "Needle And Syringe 5ml" at bounding box center [413, 384] width 176 height 20
type input "150"
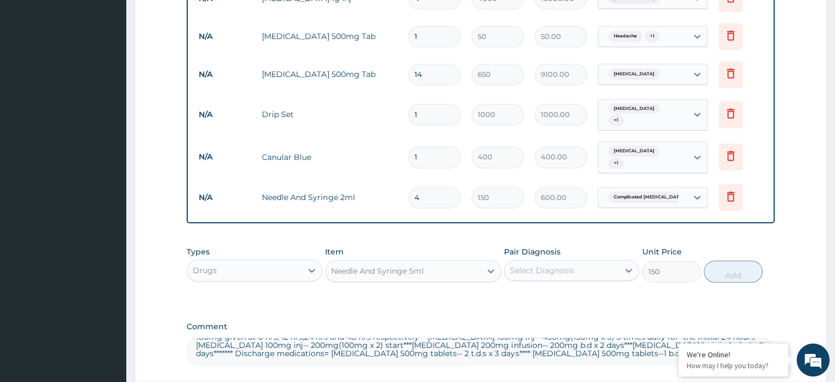
scroll to position [949, 0]
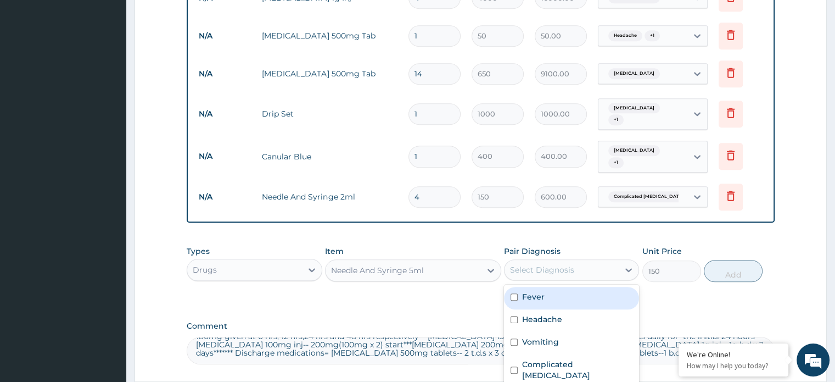
click at [540, 264] on div "Select Diagnosis" at bounding box center [542, 269] width 64 height 11
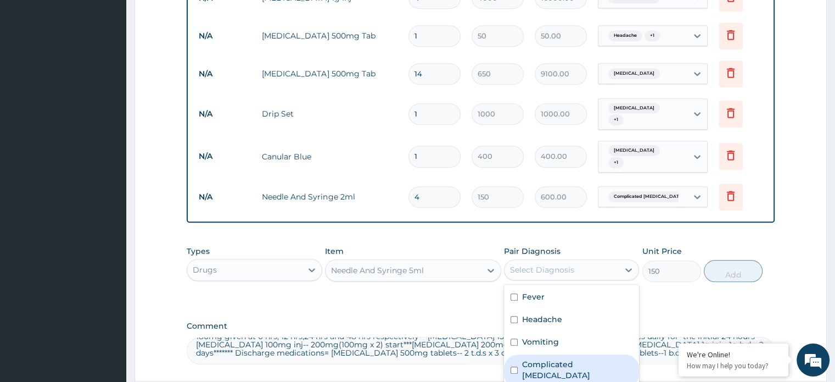
click at [518, 354] on div "Complicated malaria" at bounding box center [571, 370] width 135 height 33
checkbox input "true"
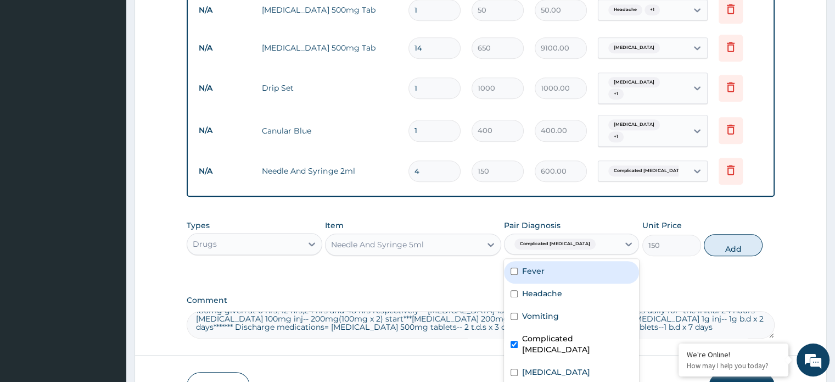
scroll to position [976, 0]
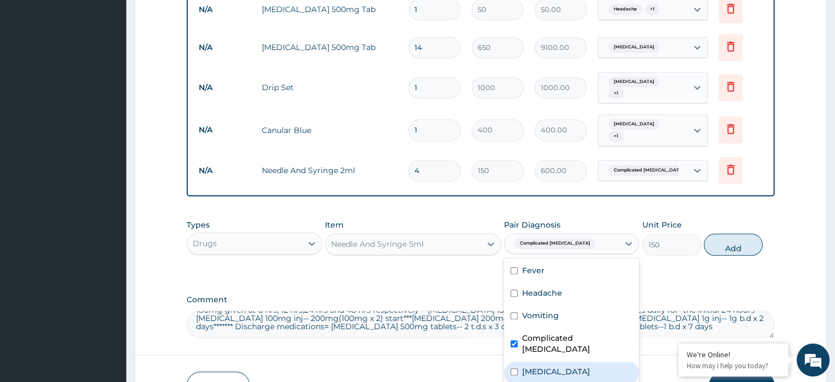
click at [516, 368] on input "checkbox" at bounding box center [514, 371] width 7 height 7
checkbox input "true"
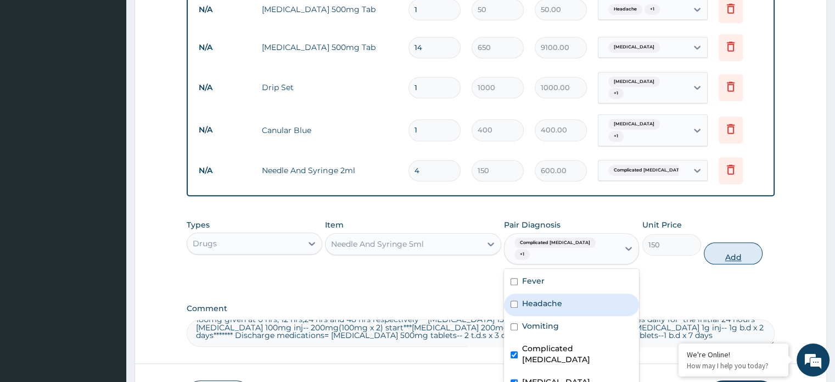
drag, startPoint x: 540, startPoint y: 357, endPoint x: 745, endPoint y: 209, distance: 252.4
click at [745, 214] on div "Types Drugs Item Needle And Syringe 5ml Pair Diagnosis option Sepsis, selected.…" at bounding box center [481, 242] width 588 height 57
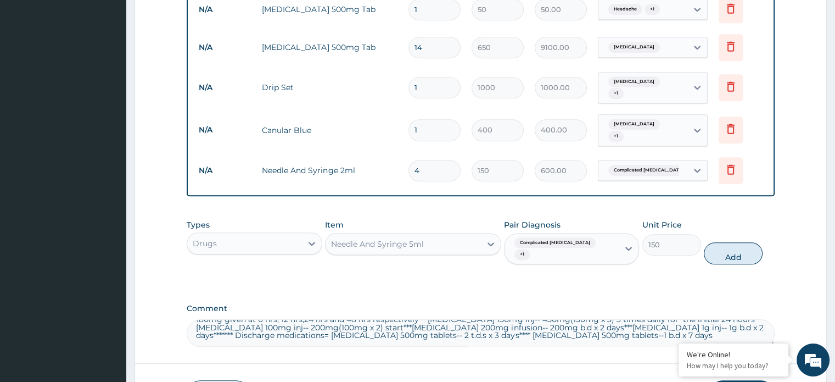
click at [731, 231] on div "Types Drugs Item Needle And Syringe 5ml Pair Diagnosis Complicated malaria + 1 …" at bounding box center [481, 242] width 588 height 57
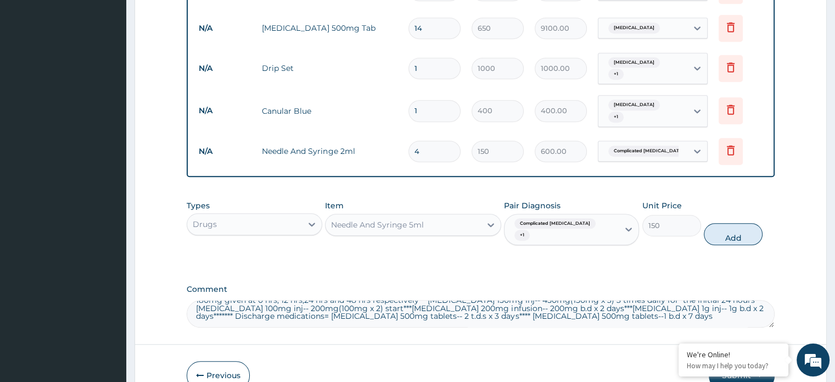
scroll to position [994, 0]
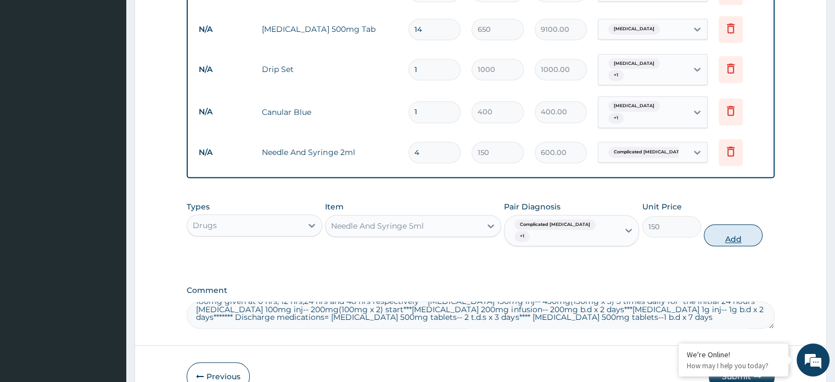
click at [748, 224] on button "Add" at bounding box center [733, 235] width 59 height 22
type input "0"
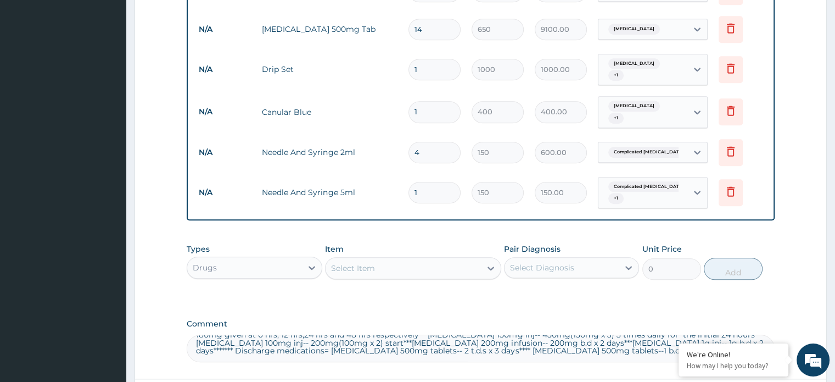
click at [430, 182] on input "1" at bounding box center [435, 192] width 52 height 21
click at [426, 182] on input "1" at bounding box center [435, 192] width 52 height 21
type input "0.00"
type input "8"
type input "1200.00"
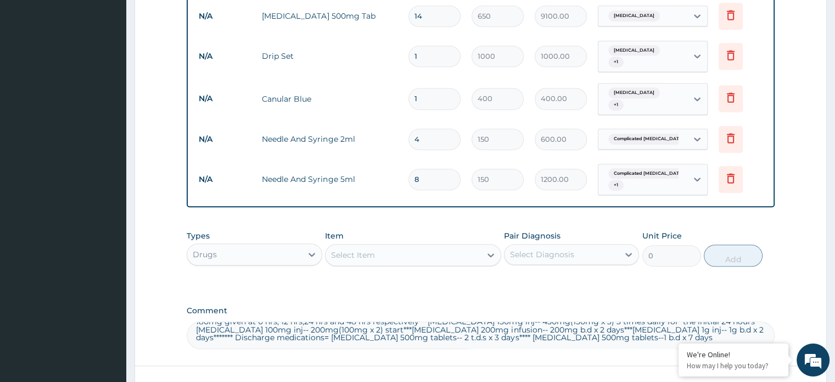
scroll to position [1009, 0]
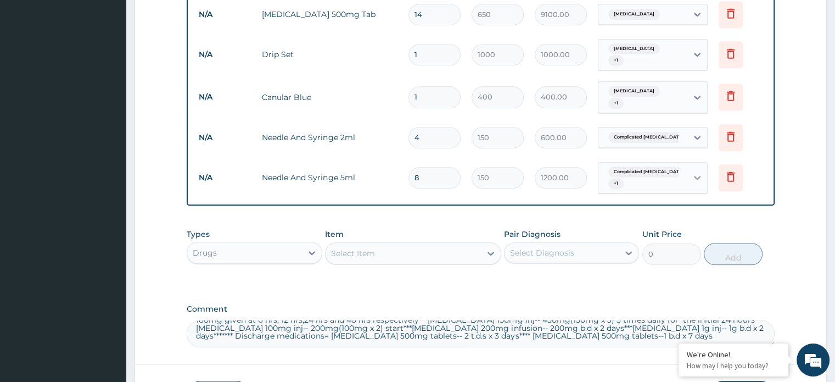
type input "8"
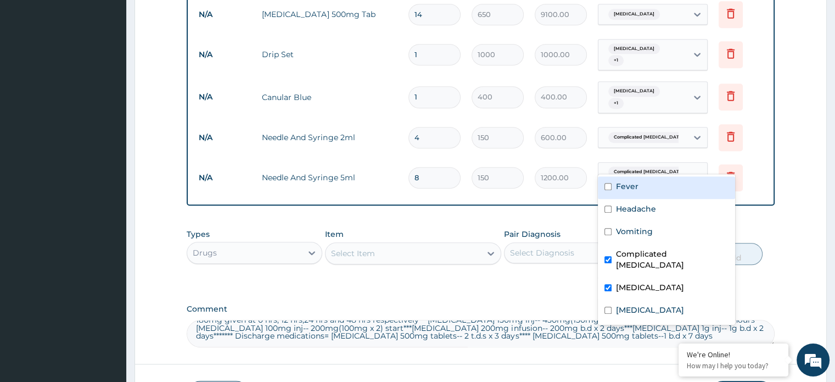
click at [700, 172] on icon at bounding box center [697, 177] width 11 height 11
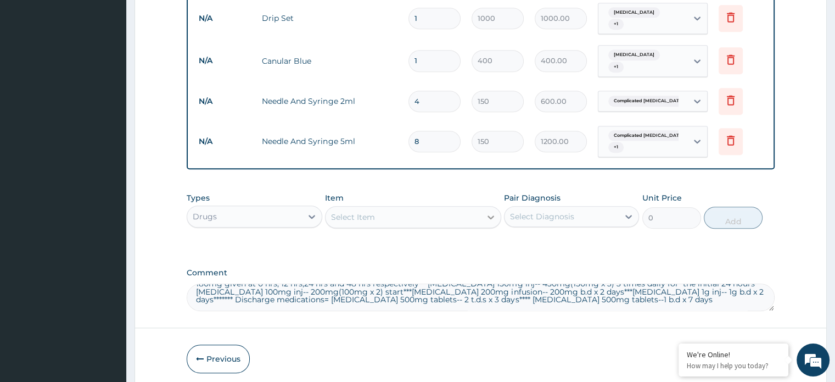
scroll to position [1065, 0]
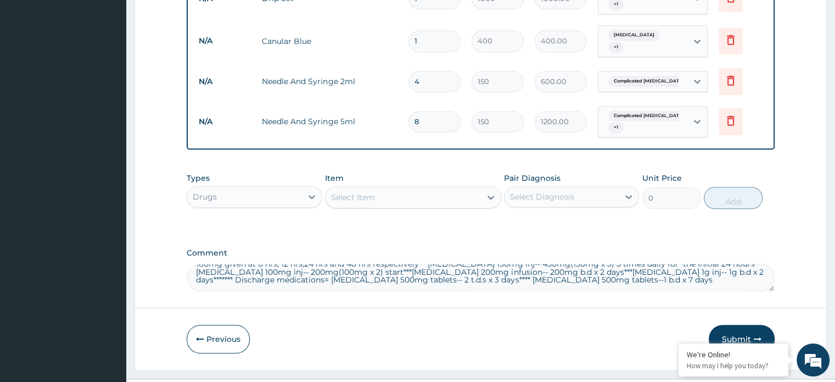
click at [742, 324] on button "Submit" at bounding box center [742, 338] width 66 height 29
